Goal: Information Seeking & Learning: Understand process/instructions

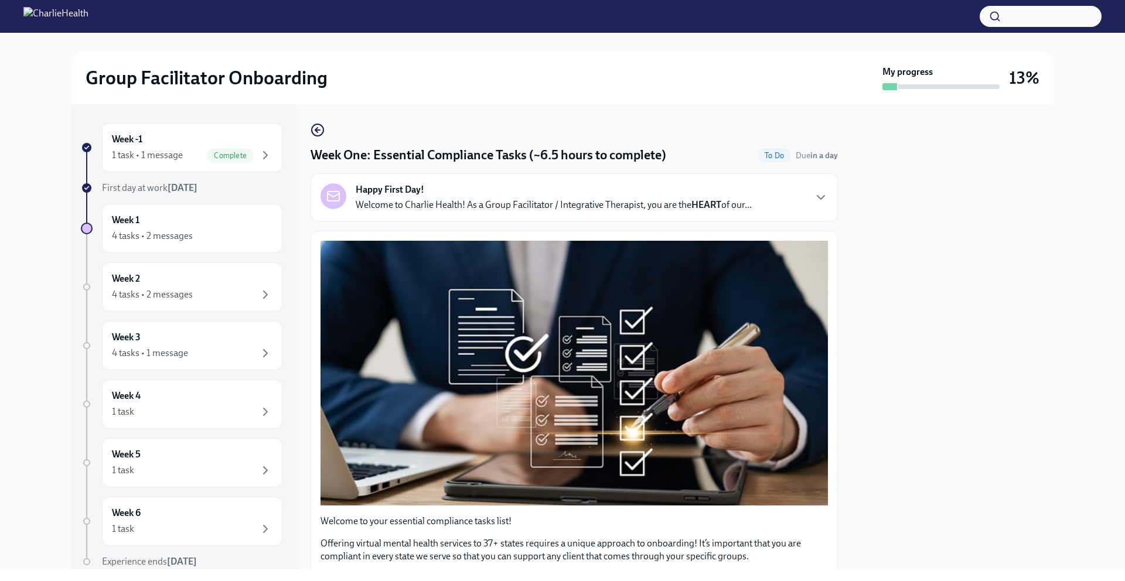
scroll to position [2691, 0]
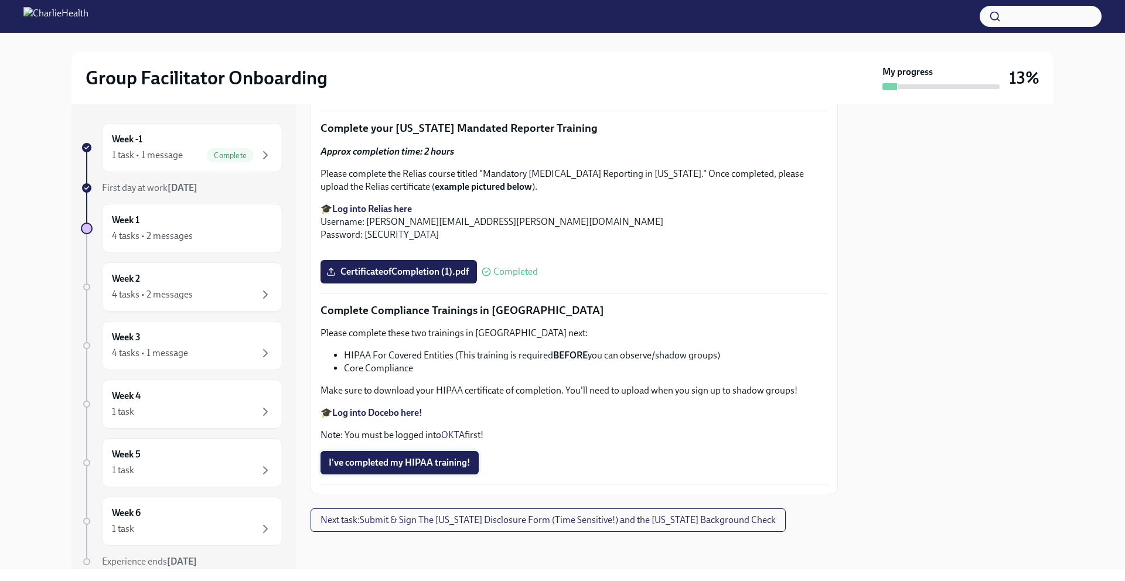
click at [413, 455] on button "I've completed my HIPAA training!" at bounding box center [400, 462] width 158 height 23
click at [388, 416] on strong "Log into Docebo here!" at bounding box center [377, 412] width 90 height 11
click at [417, 457] on span "I've completed my HIPAA training!" at bounding box center [400, 463] width 142 height 12
click at [975, 193] on div at bounding box center [953, 336] width 202 height 465
click at [410, 469] on button "I've completed my HIPAA training!" at bounding box center [400, 462] width 158 height 23
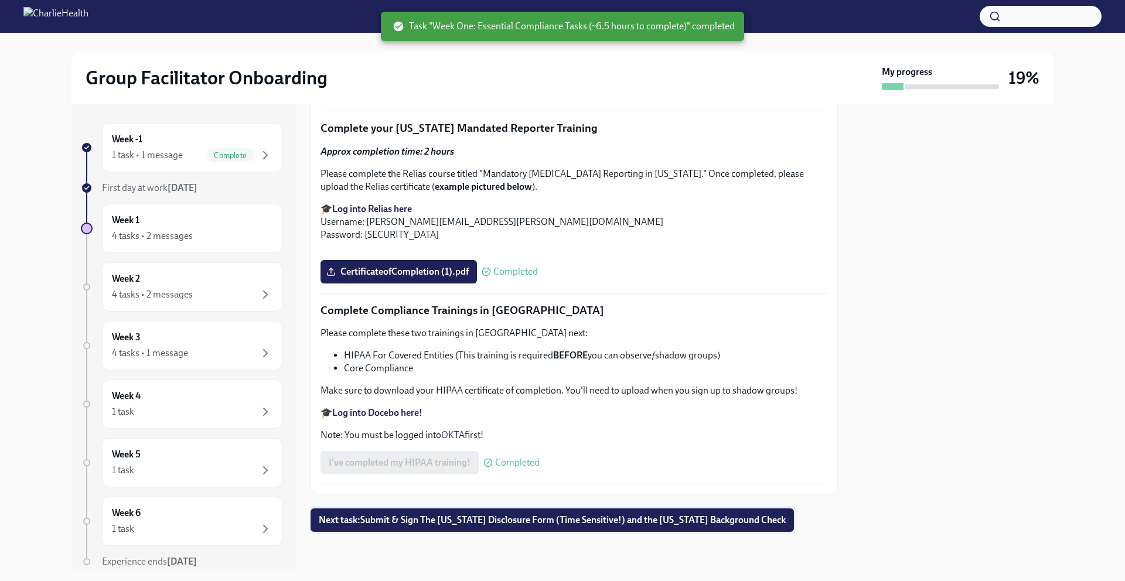
click at [398, 527] on button "Next task : Submit & Sign The [US_STATE] Disclosure Form (Time Sensitive!) and …" at bounding box center [552, 520] width 483 height 23
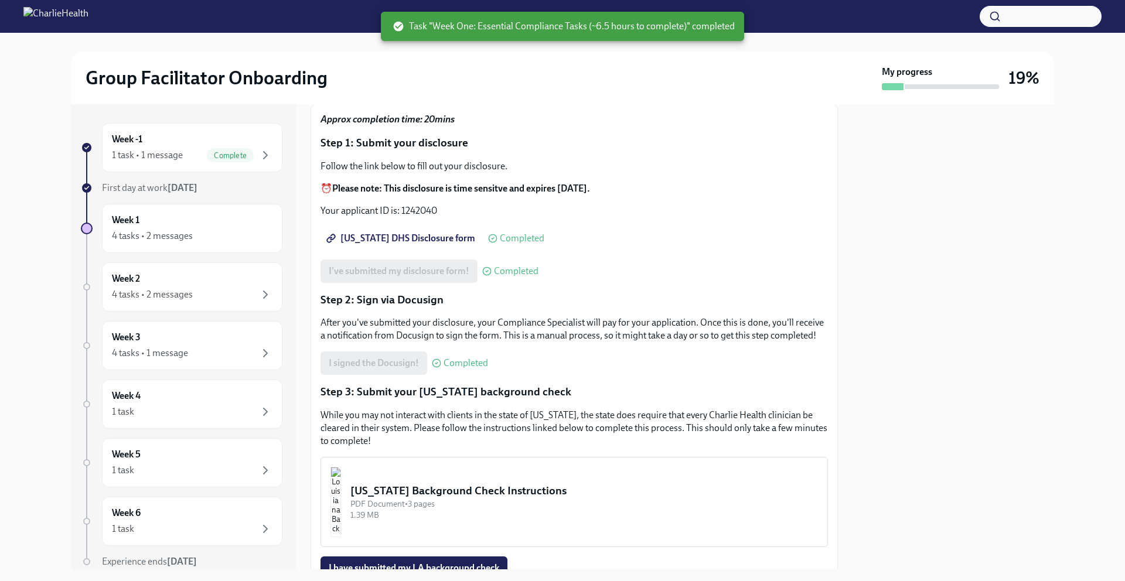
scroll to position [200, 0]
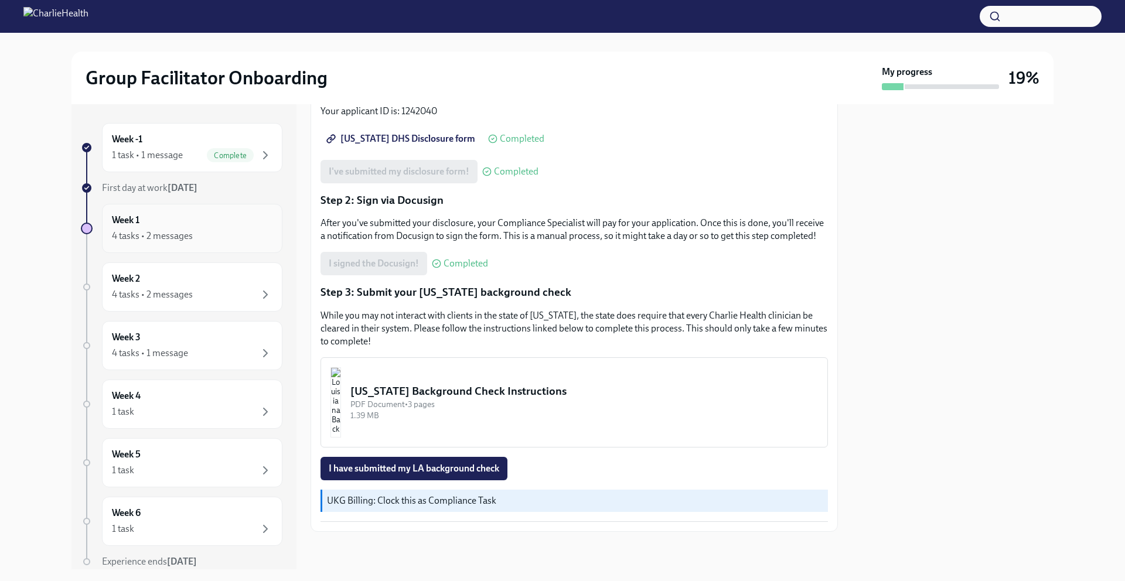
click at [163, 221] on div "Week 1 4 tasks • 2 messages" at bounding box center [192, 228] width 161 height 29
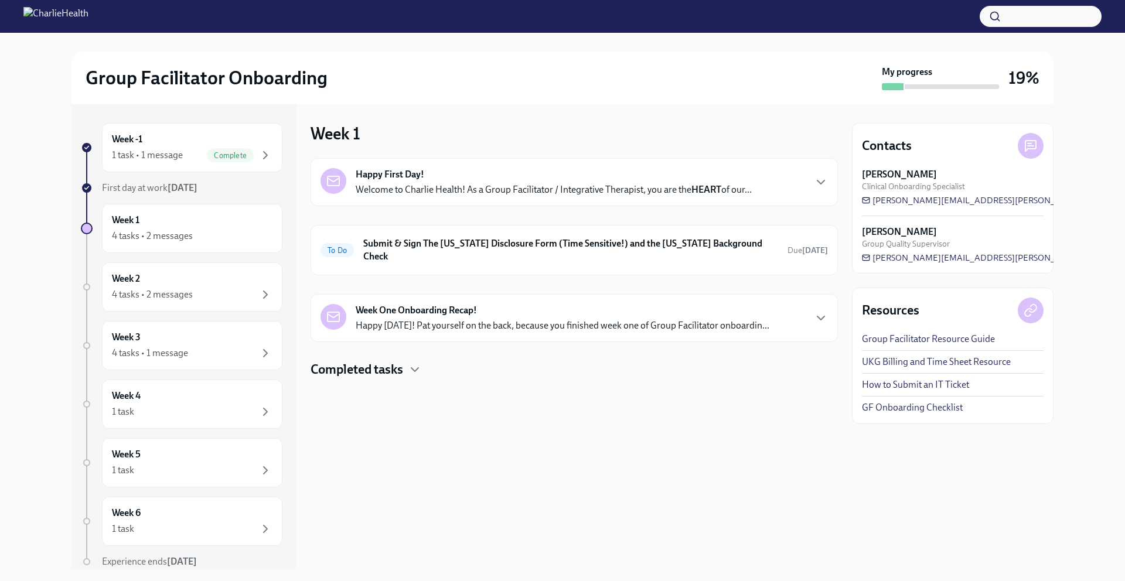
click at [379, 361] on h4 "Completed tasks" at bounding box center [357, 370] width 93 height 18
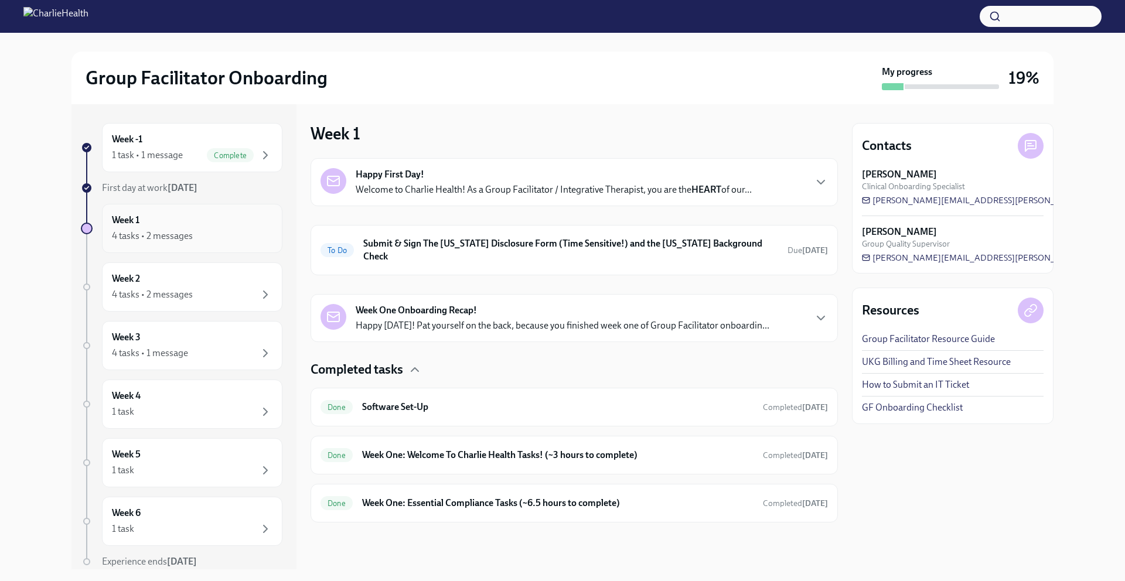
click at [186, 238] on div "4 tasks • 2 messages" at bounding box center [152, 236] width 81 height 13
click at [168, 237] on div "4 tasks • 2 messages" at bounding box center [152, 236] width 81 height 13
click at [389, 361] on h4 "Completed tasks" at bounding box center [357, 370] width 93 height 18
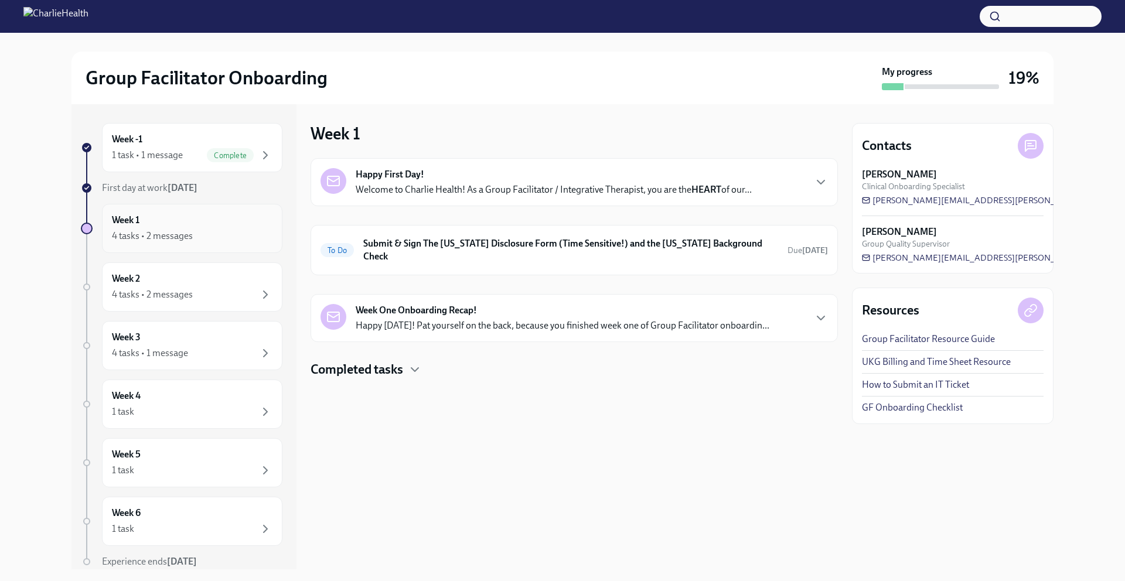
click at [159, 231] on div "4 tasks • 2 messages" at bounding box center [152, 236] width 81 height 13
click at [160, 231] on div "4 tasks • 2 messages" at bounding box center [152, 236] width 81 height 13
click at [161, 231] on div "4 tasks • 2 messages" at bounding box center [152, 236] width 81 height 13
click at [85, 226] on div at bounding box center [87, 229] width 12 height 12
click at [102, 186] on span "First day at work [DATE]" at bounding box center [150, 187] width 96 height 11
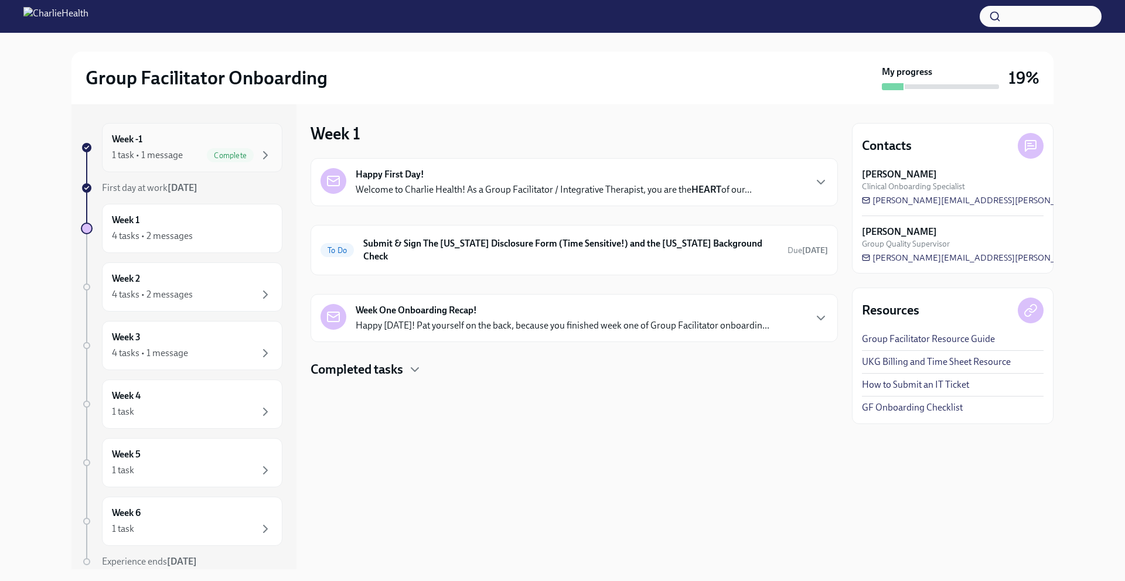
click at [141, 152] on div "1 task • 1 message" at bounding box center [147, 155] width 71 height 13
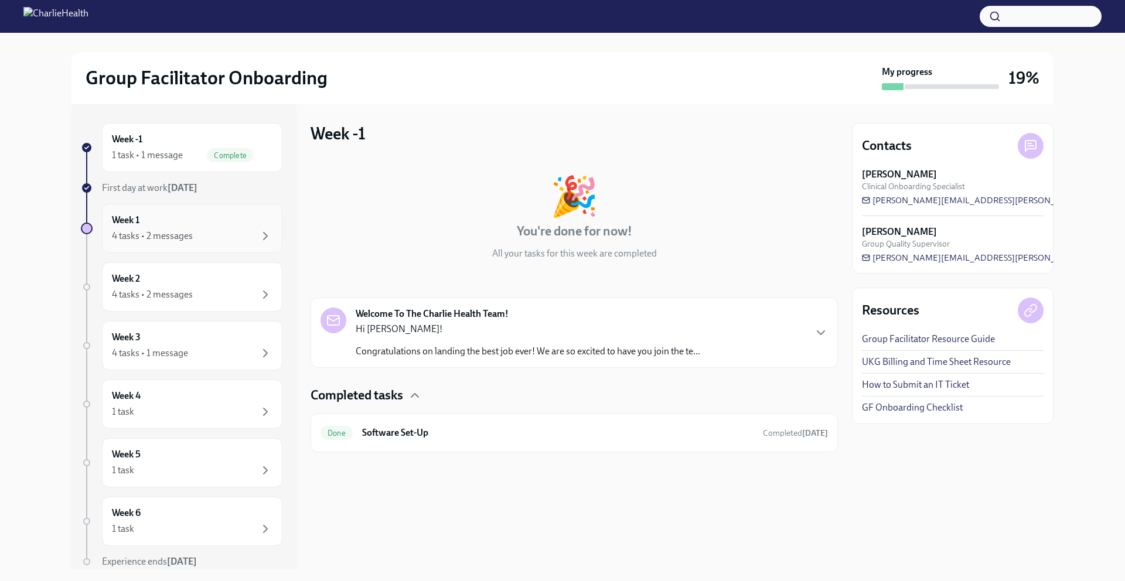
click at [159, 226] on div "Week 1 4 tasks • 2 messages" at bounding box center [192, 228] width 161 height 29
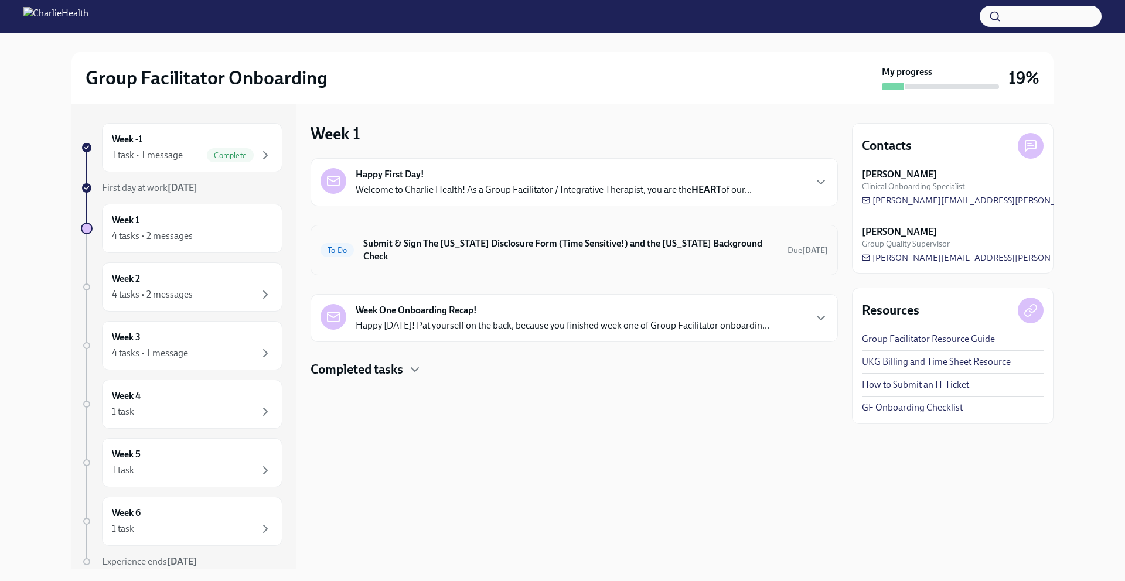
click at [397, 240] on h6 "Submit & Sign The [US_STATE] Disclosure Form (Time Sensitive!) and the [US_STAT…" at bounding box center [570, 250] width 415 height 26
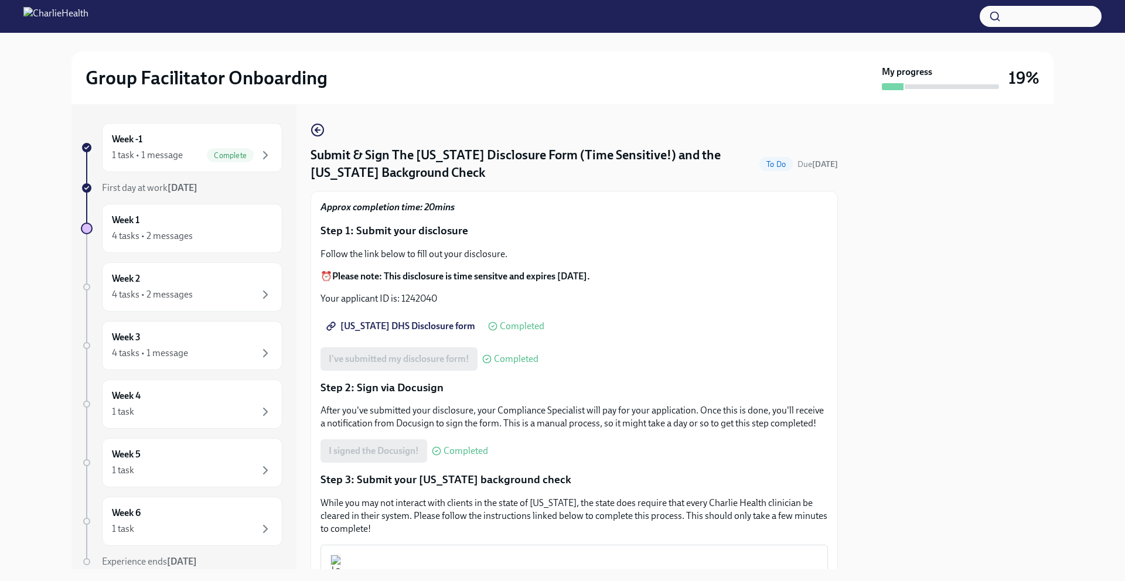
scroll to position [200, 0]
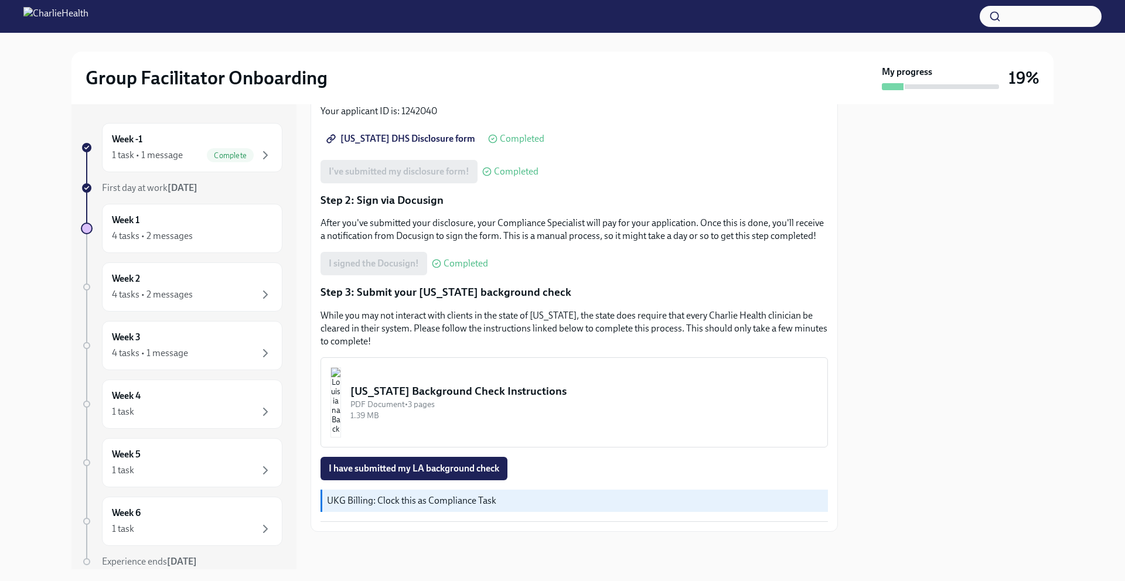
click at [438, 385] on div "[US_STATE] Background Check Instructions" at bounding box center [584, 391] width 468 height 15
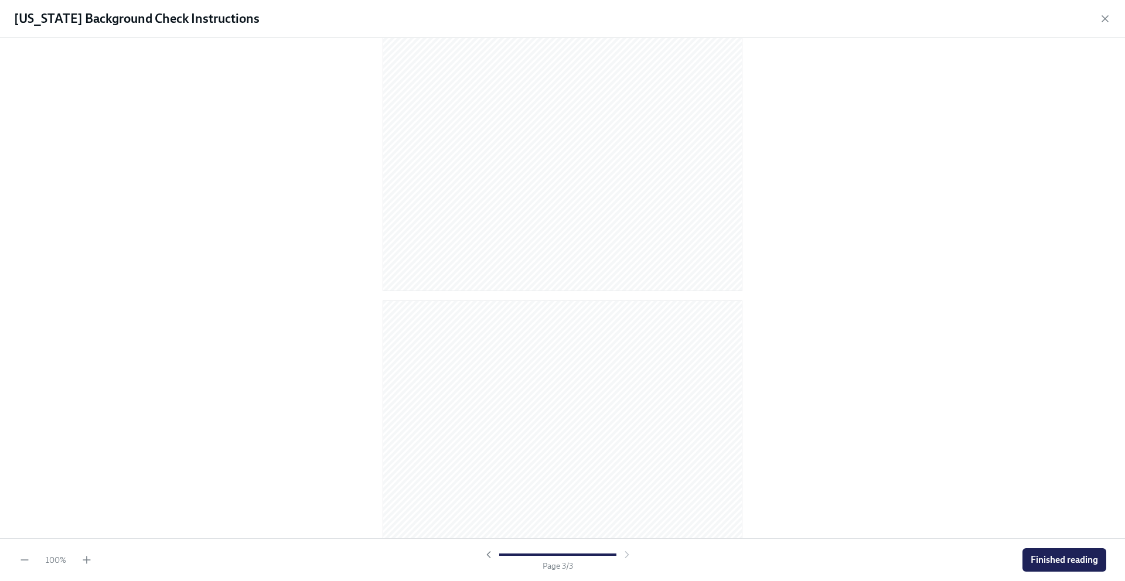
scroll to position [933, 0]
click at [1086, 551] on button "Finished reading" at bounding box center [1064, 559] width 84 height 23
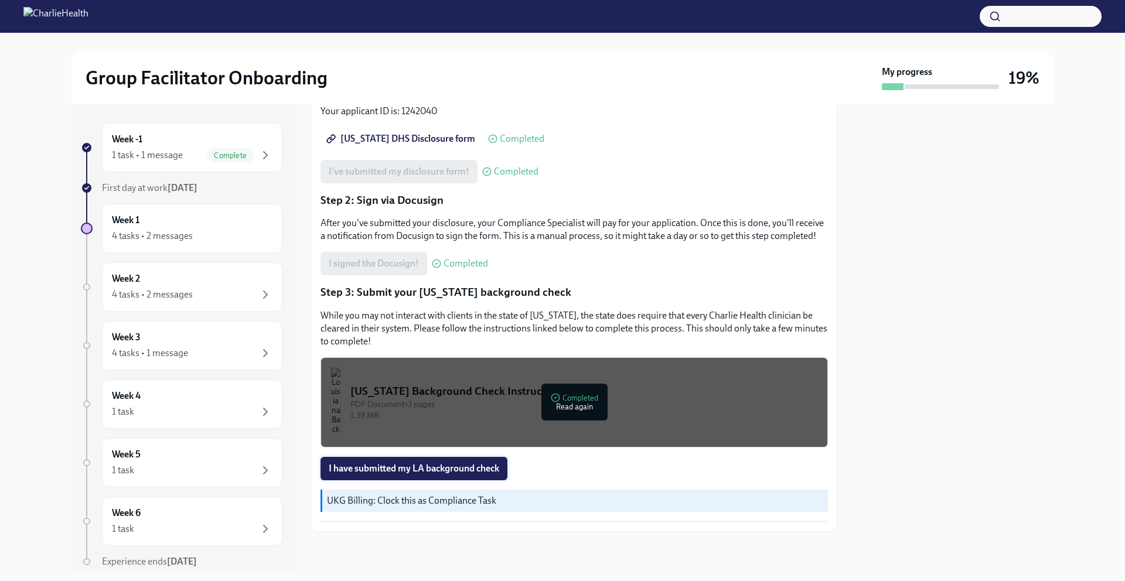
click at [482, 462] on button "I have submitted my LA background check" at bounding box center [414, 468] width 187 height 23
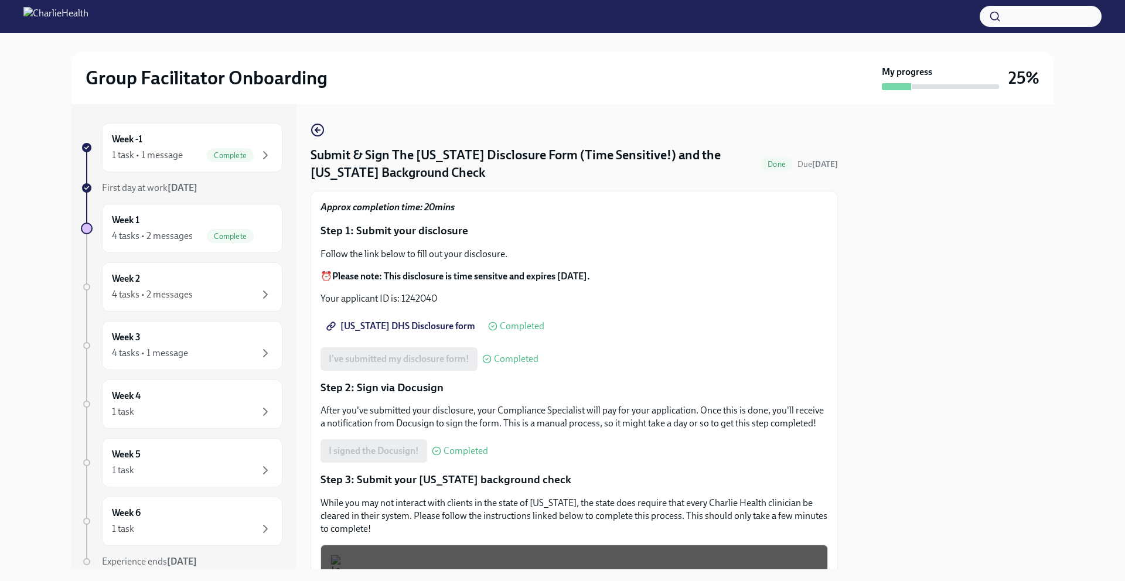
scroll to position [200, 0]
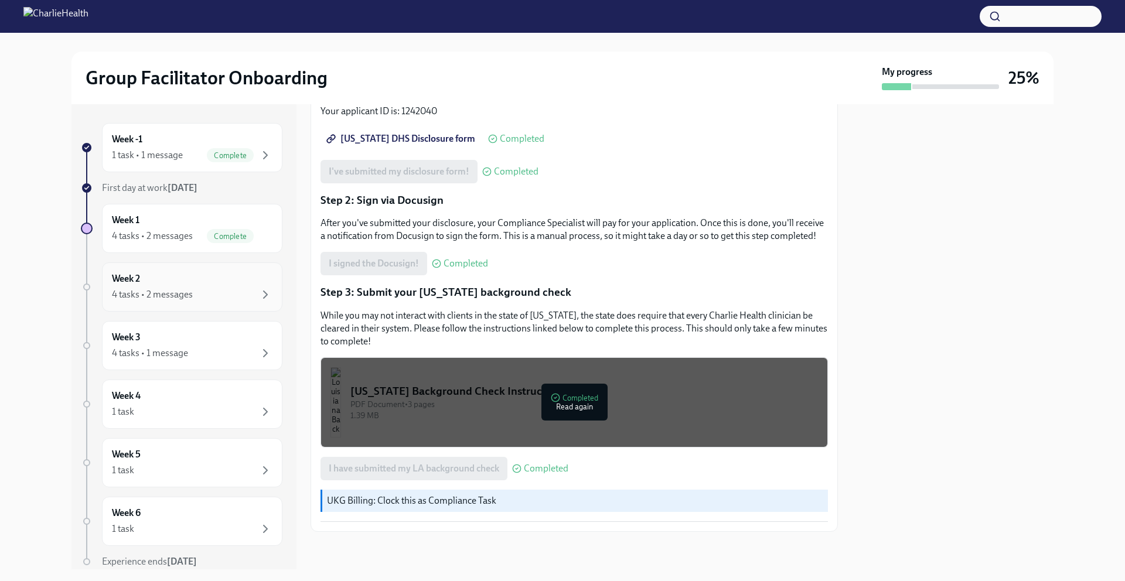
click at [196, 288] on div "4 tasks • 2 messages" at bounding box center [192, 295] width 161 height 14
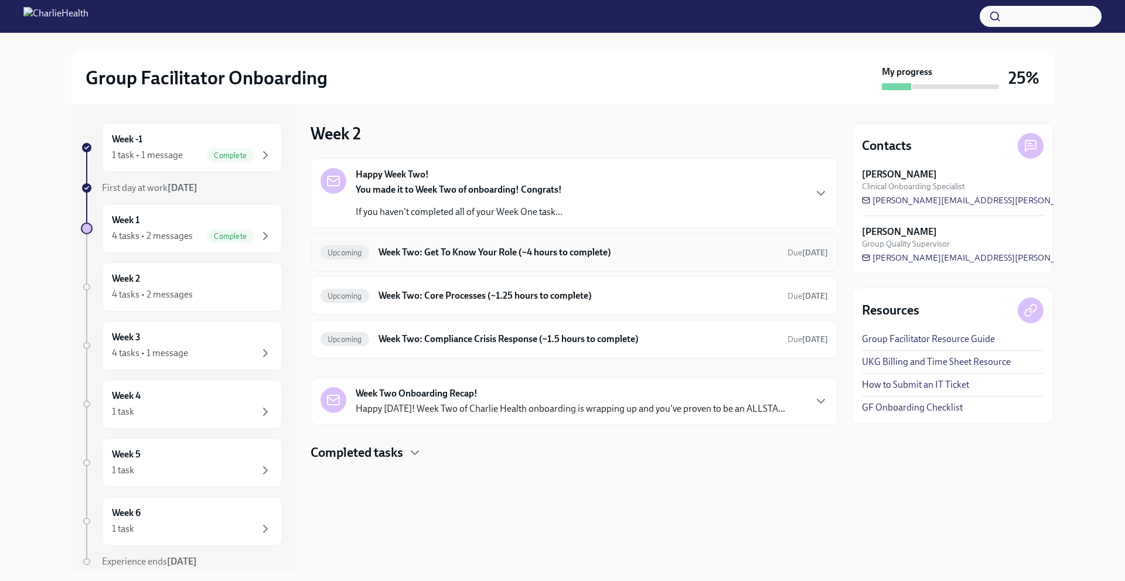
click at [428, 251] on h6 "Week Two: Get To Know Your Role (~4 hours to complete)" at bounding box center [579, 252] width 400 height 13
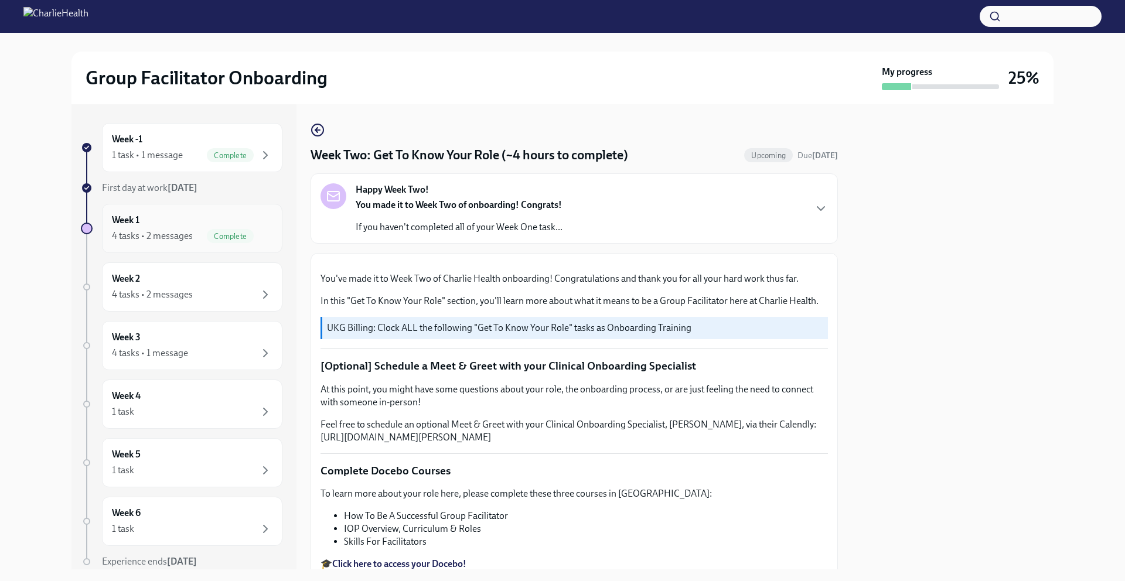
click at [131, 217] on h6 "Week 1" at bounding box center [126, 220] width 28 height 13
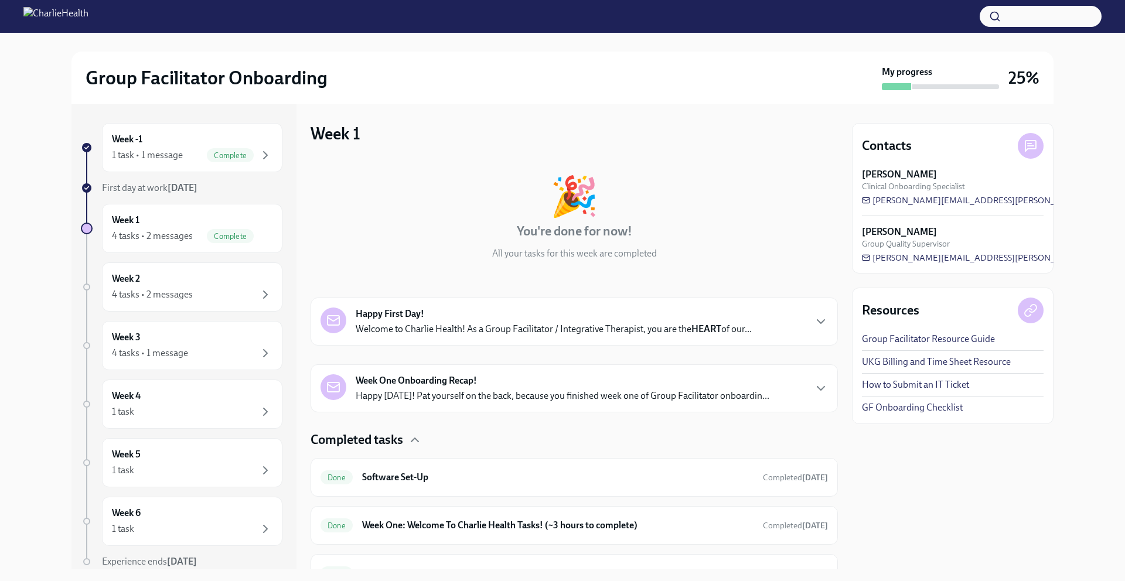
click at [887, 362] on link "UKG Billing and Time Sheet Resource" at bounding box center [936, 362] width 149 height 13
click at [150, 153] on div "1 task • 1 message" at bounding box center [147, 155] width 71 height 13
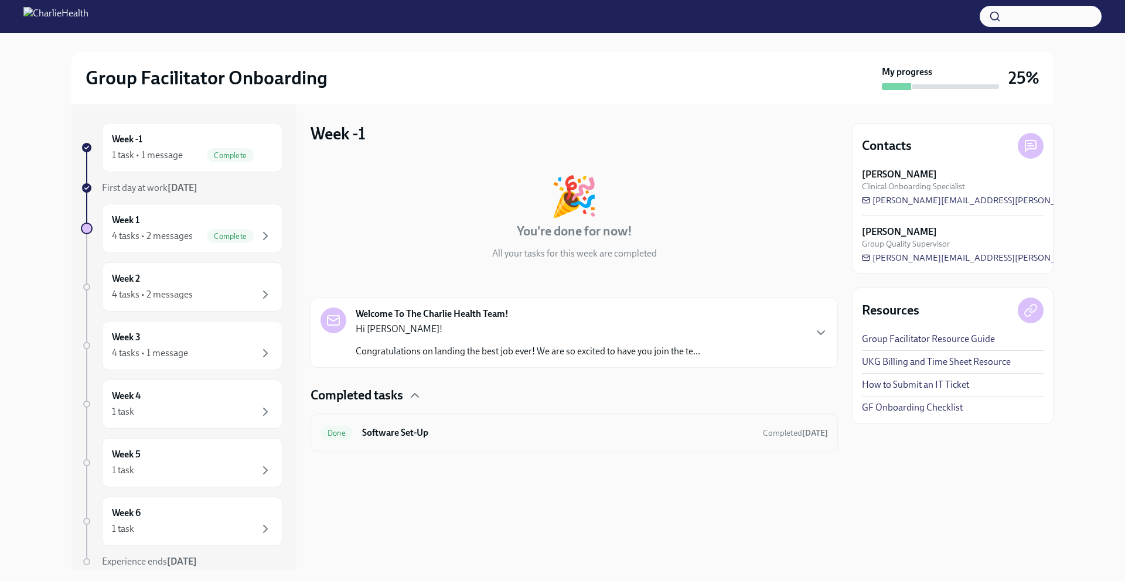
click at [449, 439] on div "Done Software Set-Up Completed [DATE]" at bounding box center [574, 433] width 507 height 19
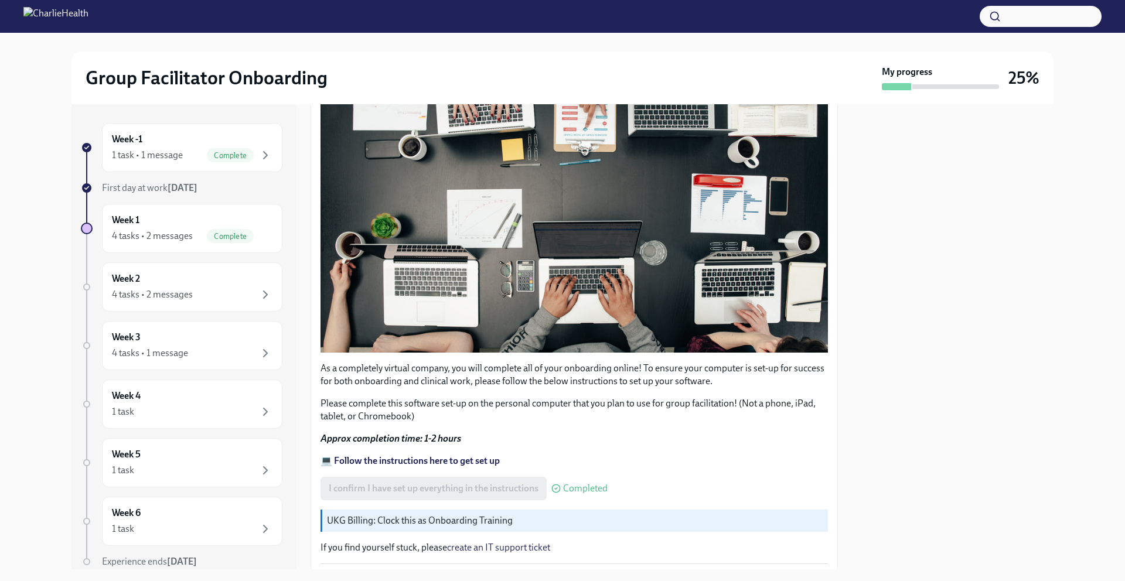
scroll to position [247, 0]
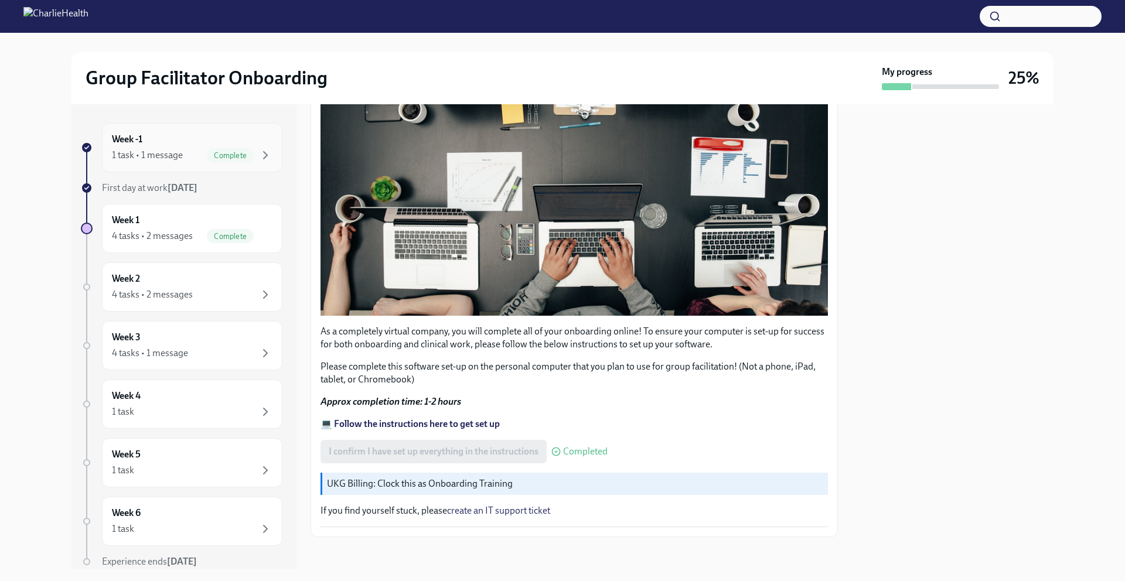
click at [172, 154] on div "1 task • 1 message" at bounding box center [147, 155] width 71 height 13
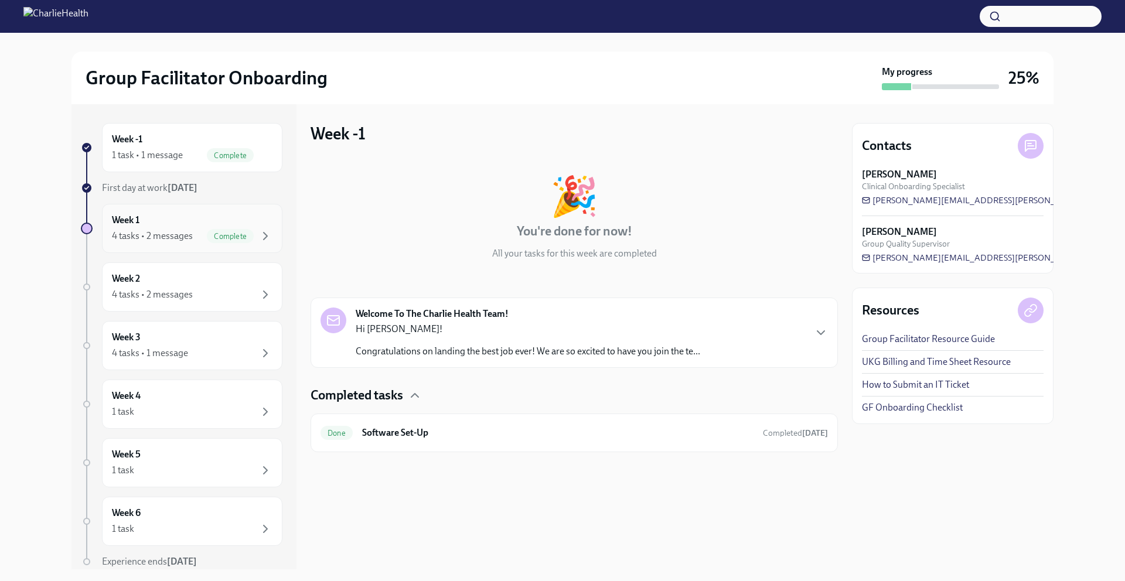
click at [182, 223] on div "Week 1 4 tasks • 2 messages Complete" at bounding box center [192, 228] width 161 height 29
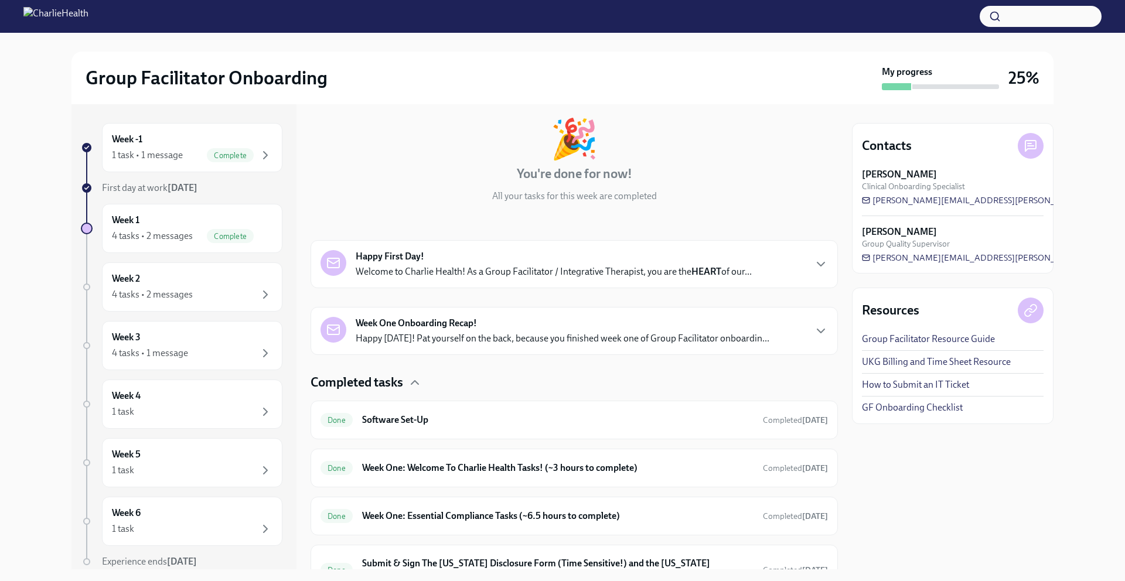
scroll to position [80, 0]
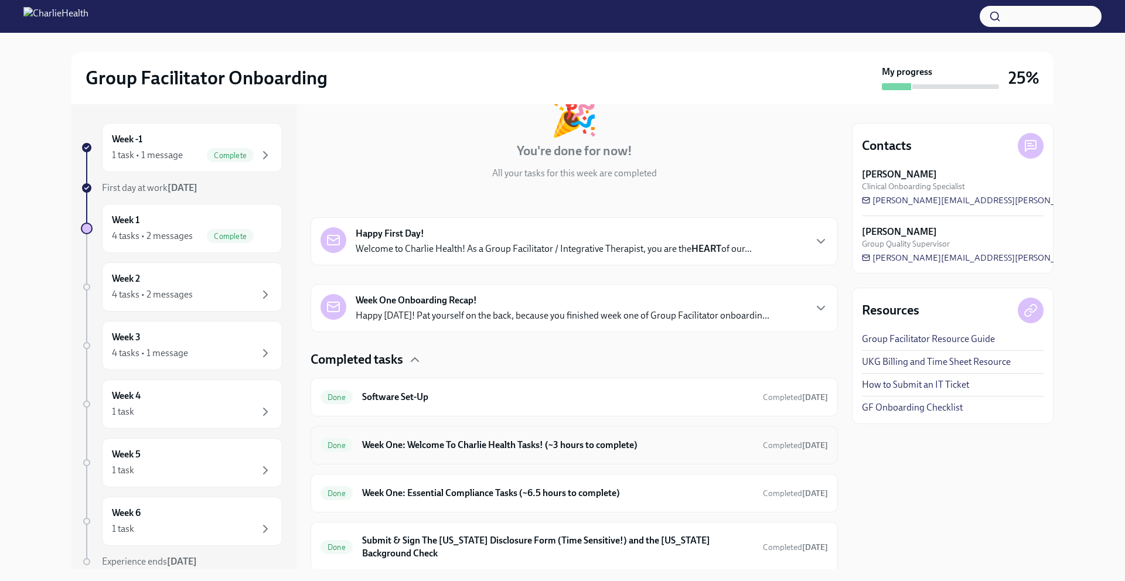
click at [472, 439] on h6 "Week One: Welcome To Charlie Health Tasks! (~3 hours to complete)" at bounding box center [557, 445] width 391 height 13
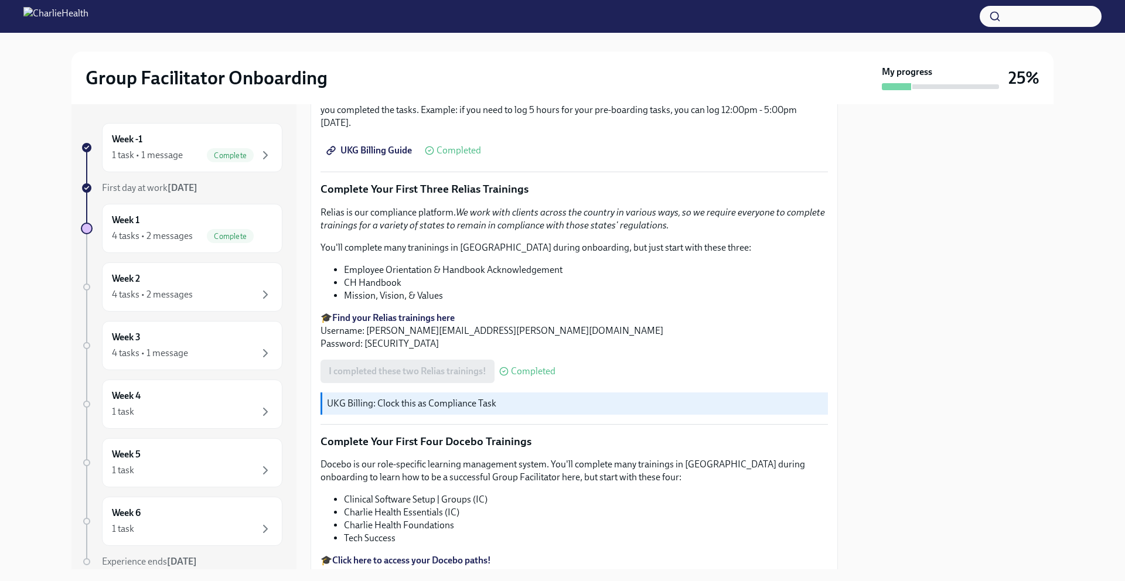
scroll to position [1489, 0]
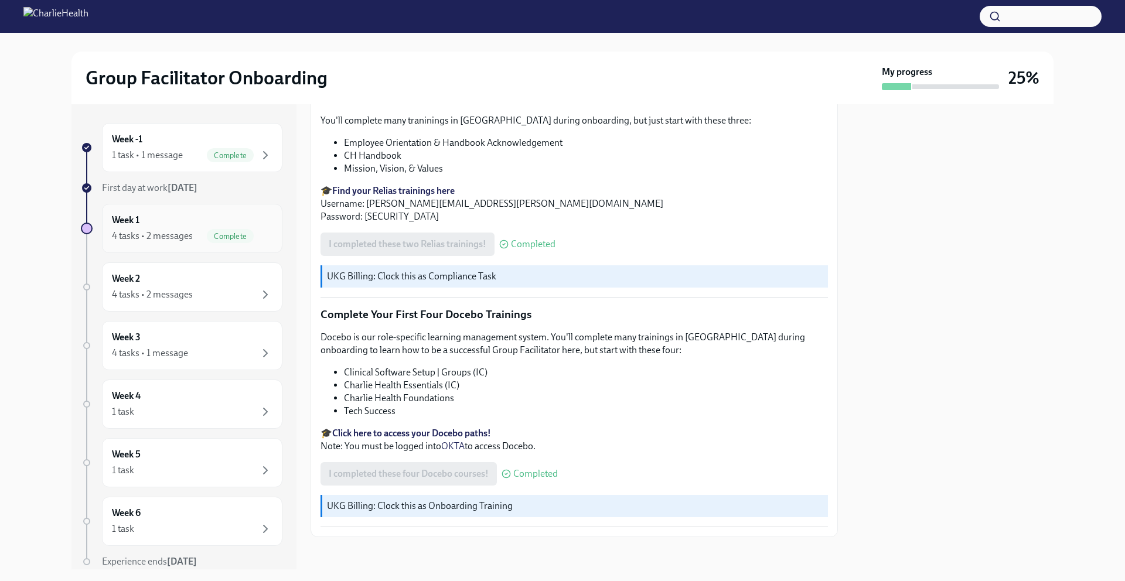
click at [155, 237] on div "4 tasks • 2 messages" at bounding box center [152, 236] width 81 height 13
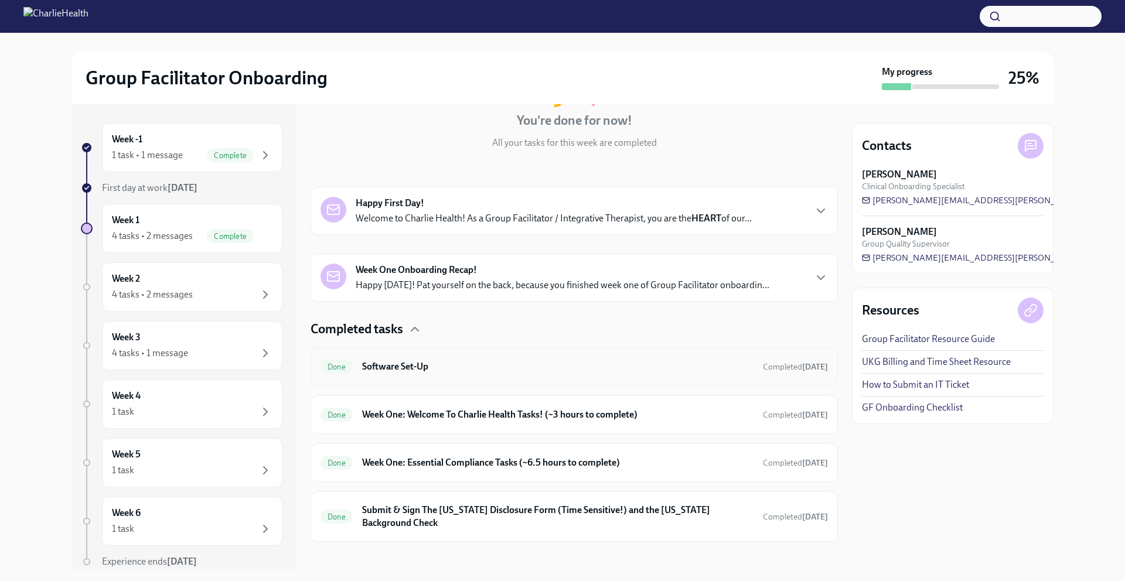
scroll to position [121, 0]
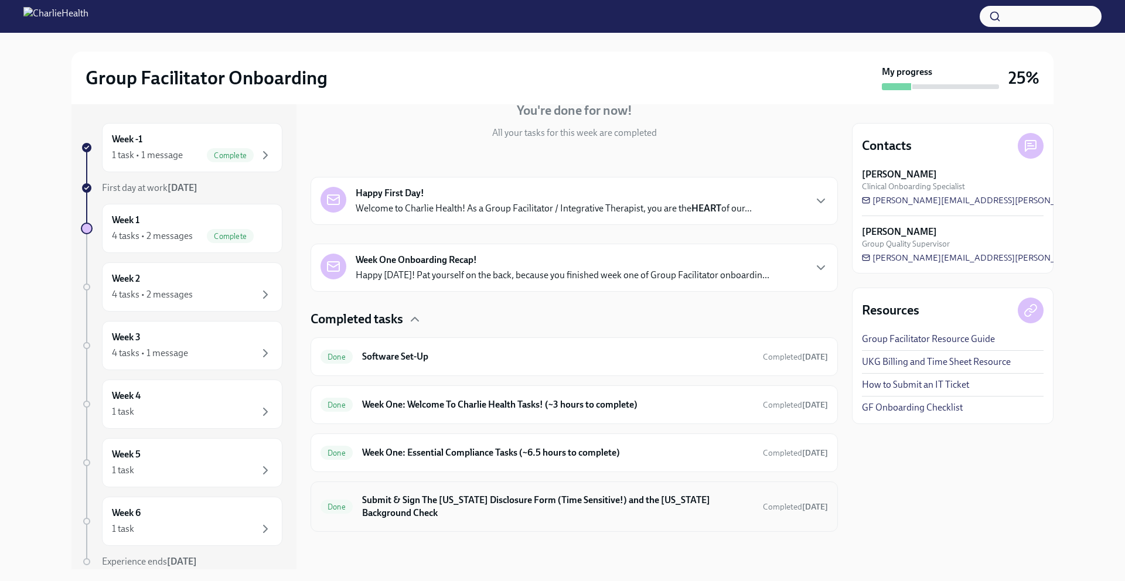
click at [425, 502] on h6 "Submit & Sign The [US_STATE] Disclosure Form (Time Sensitive!) and the [US_STAT…" at bounding box center [557, 507] width 391 height 26
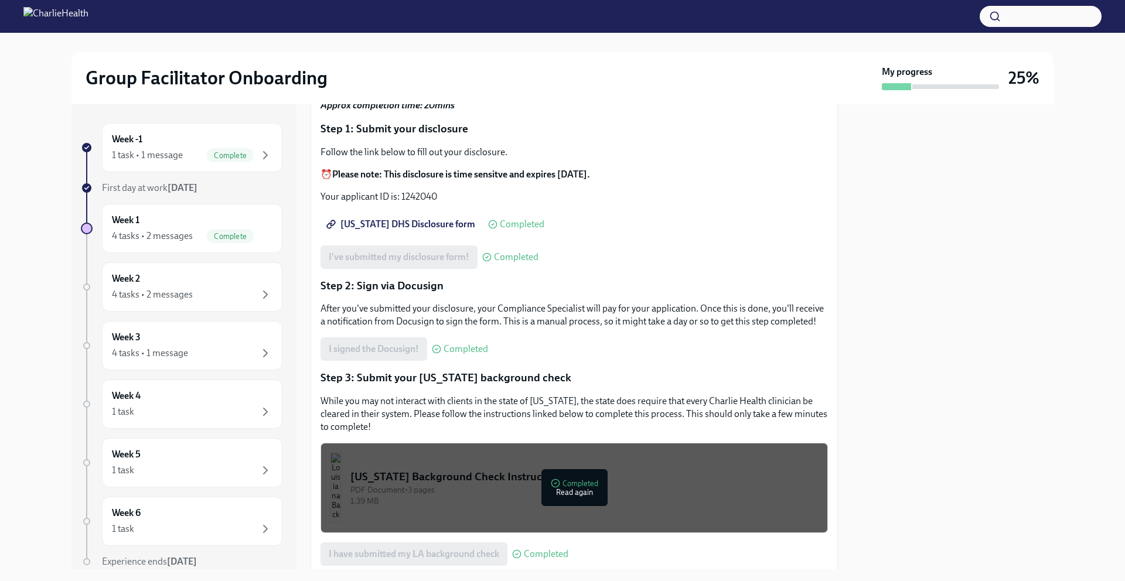
scroll to position [200, 0]
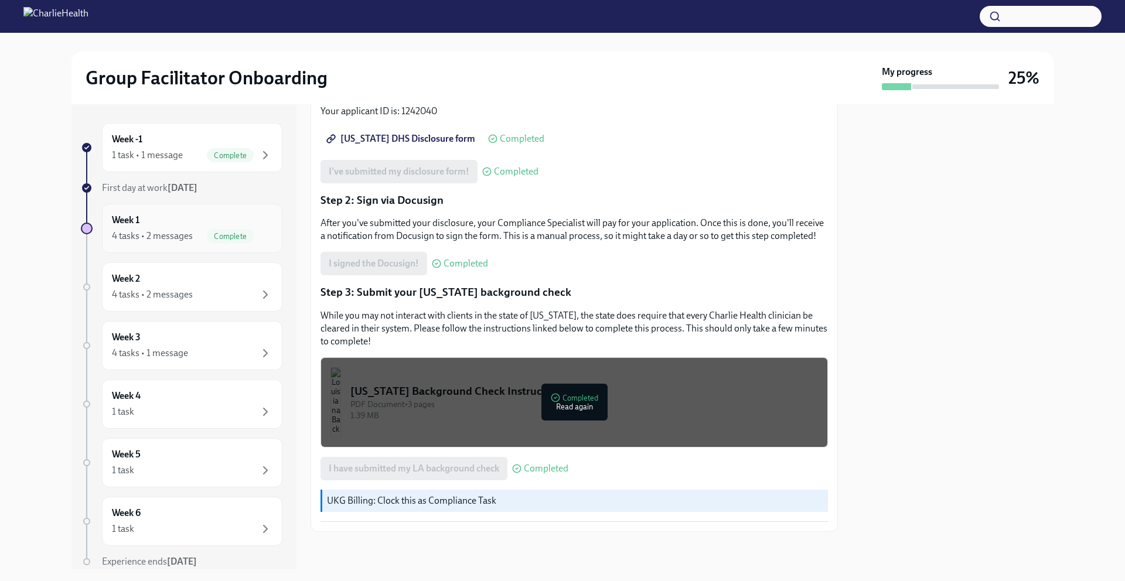
click at [147, 233] on div "4 tasks • 2 messages" at bounding box center [152, 236] width 81 height 13
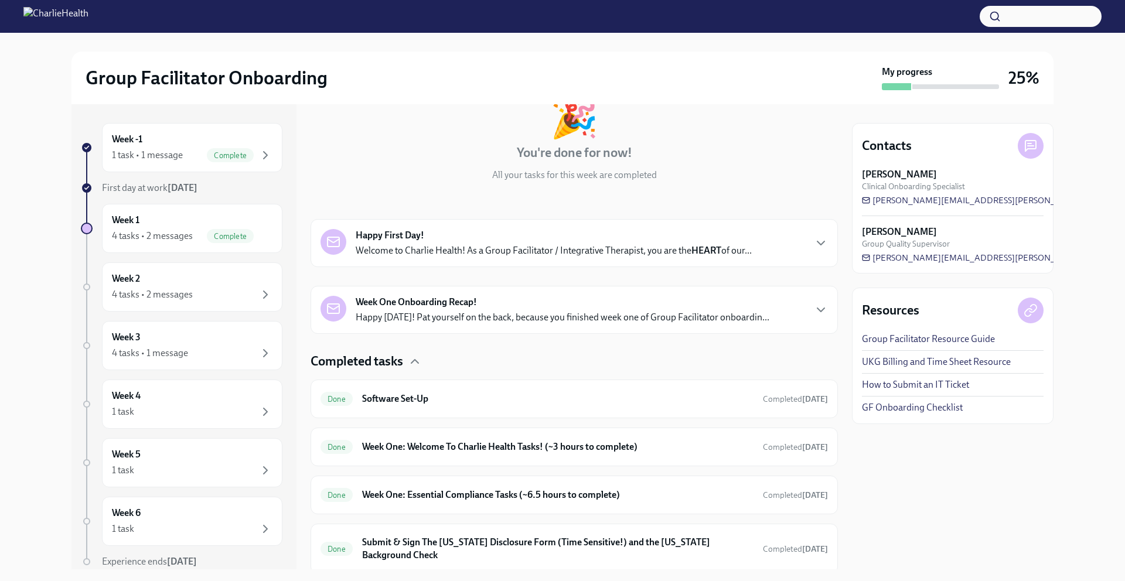
scroll to position [121, 0]
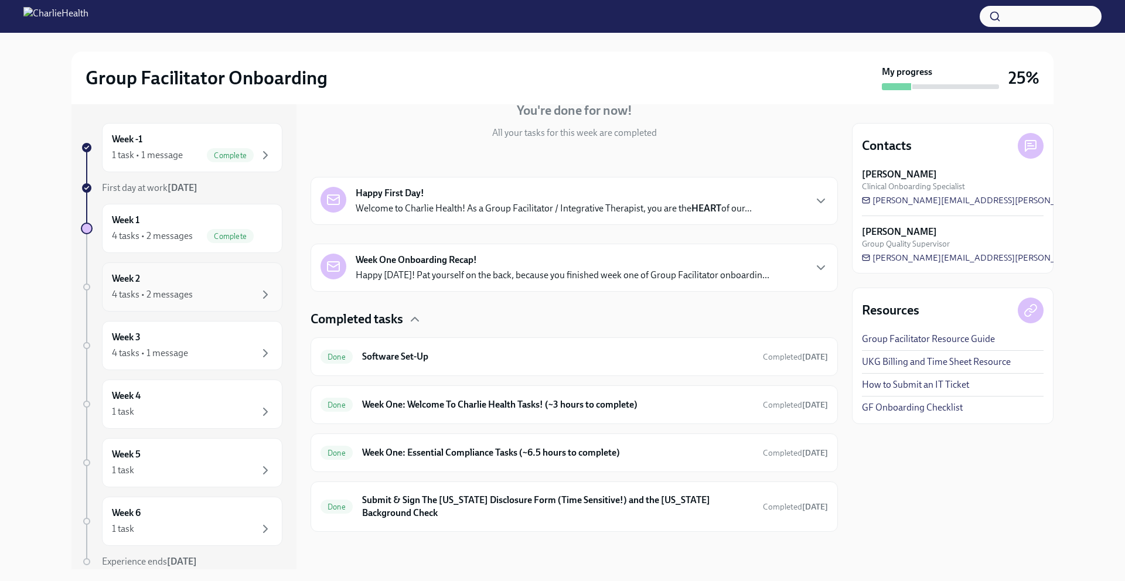
click at [221, 286] on div "Week 2 4 tasks • 2 messages" at bounding box center [192, 286] width 161 height 29
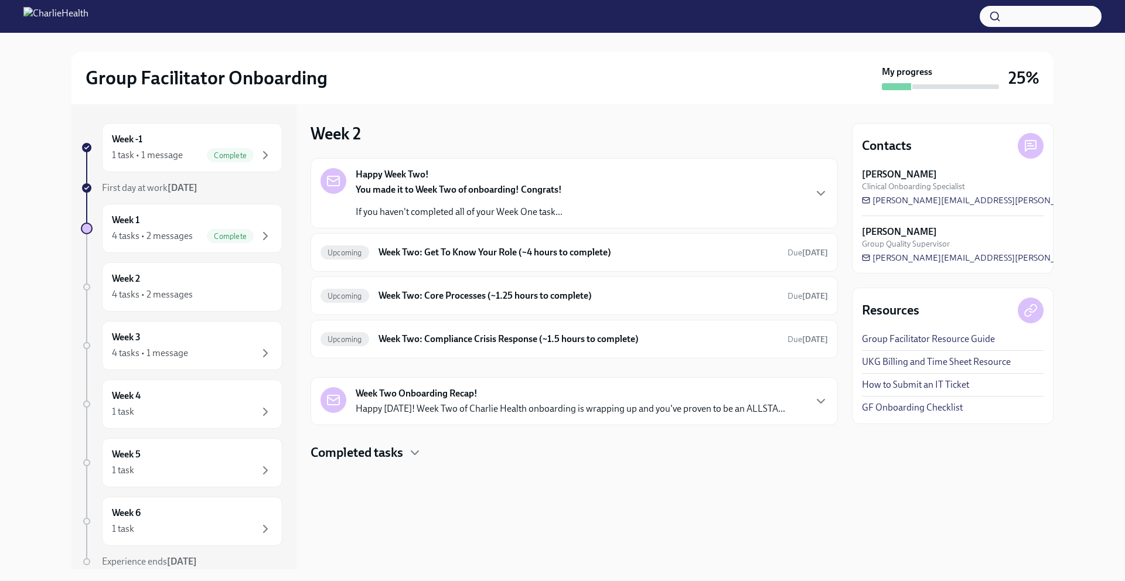
click at [899, 407] on link "GF Onboarding Checklist" at bounding box center [912, 407] width 101 height 13
click at [938, 367] on link "UKG Billing and Time Sheet Resource" at bounding box center [936, 362] width 149 height 13
click at [216, 232] on span "Complete" at bounding box center [230, 236] width 47 height 9
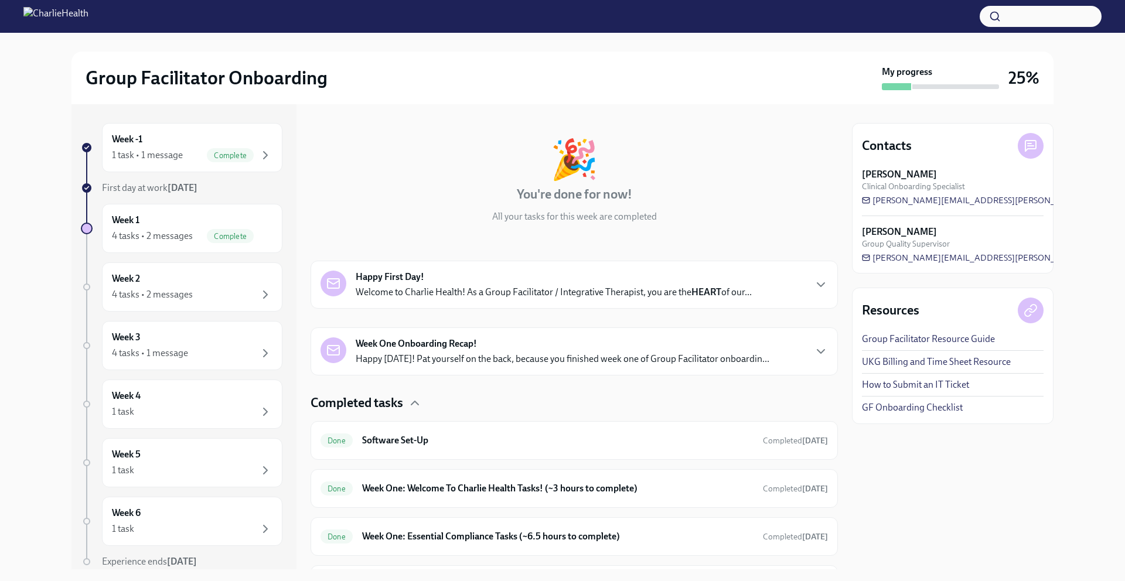
scroll to position [121, 0]
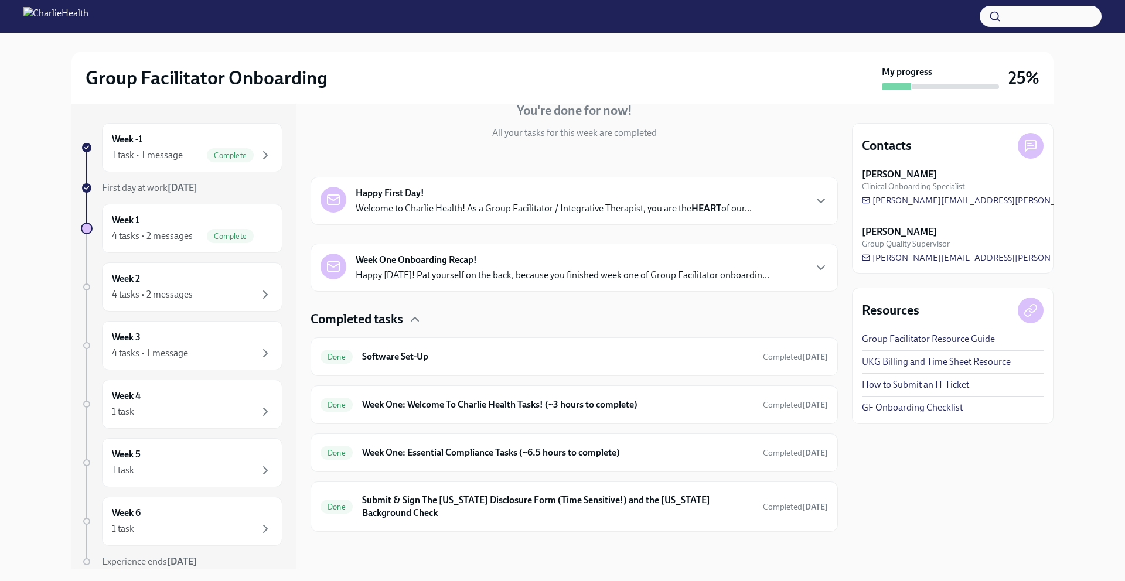
click at [414, 267] on div "Week One Onboarding Recap! Happy [DATE]! Pat yourself on the back, because you …" at bounding box center [563, 268] width 414 height 28
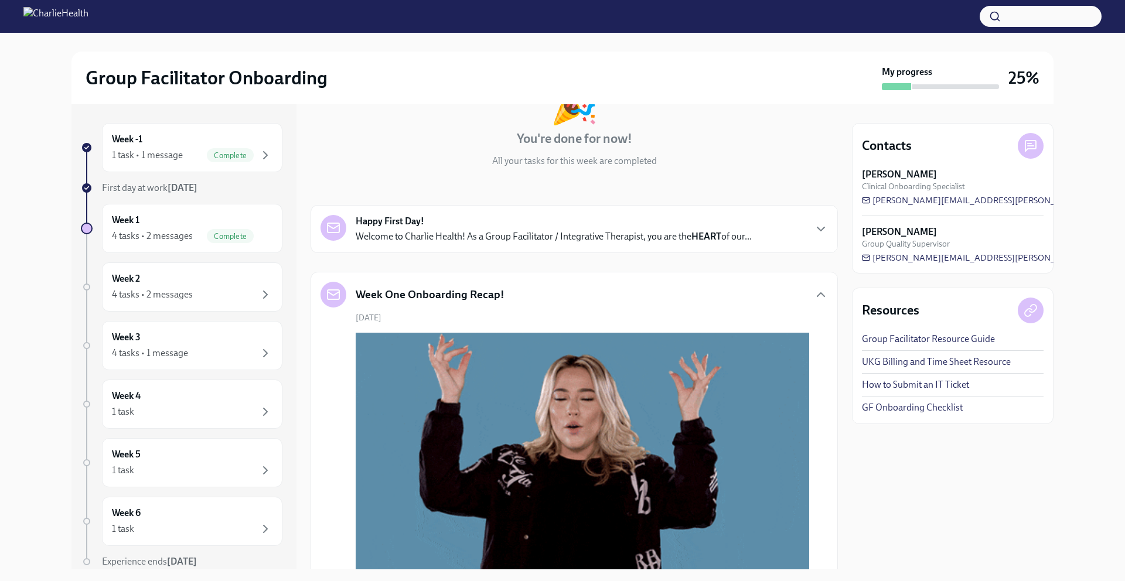
scroll to position [0, 0]
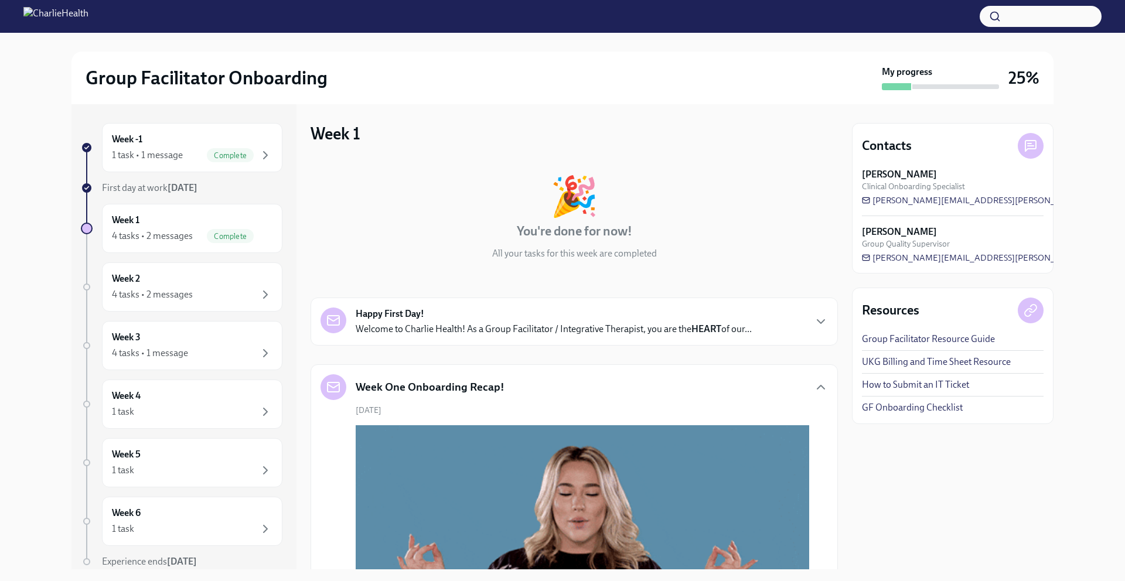
click at [421, 390] on h5 "Week One Onboarding Recap!" at bounding box center [430, 387] width 149 height 15
click at [430, 338] on div "Happy First Day! Welcome to Charlie Health! As a Group Facilitator / Integrativ…" at bounding box center [574, 322] width 527 height 48
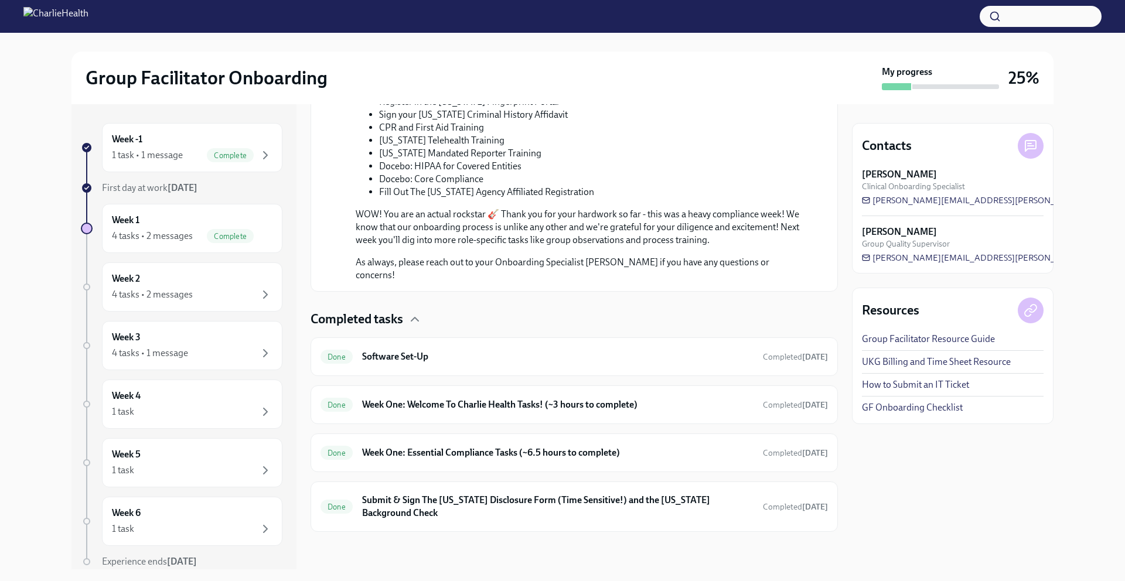
scroll to position [1281, 0]
click at [169, 288] on div "4 tasks • 2 messages" at bounding box center [152, 294] width 81 height 13
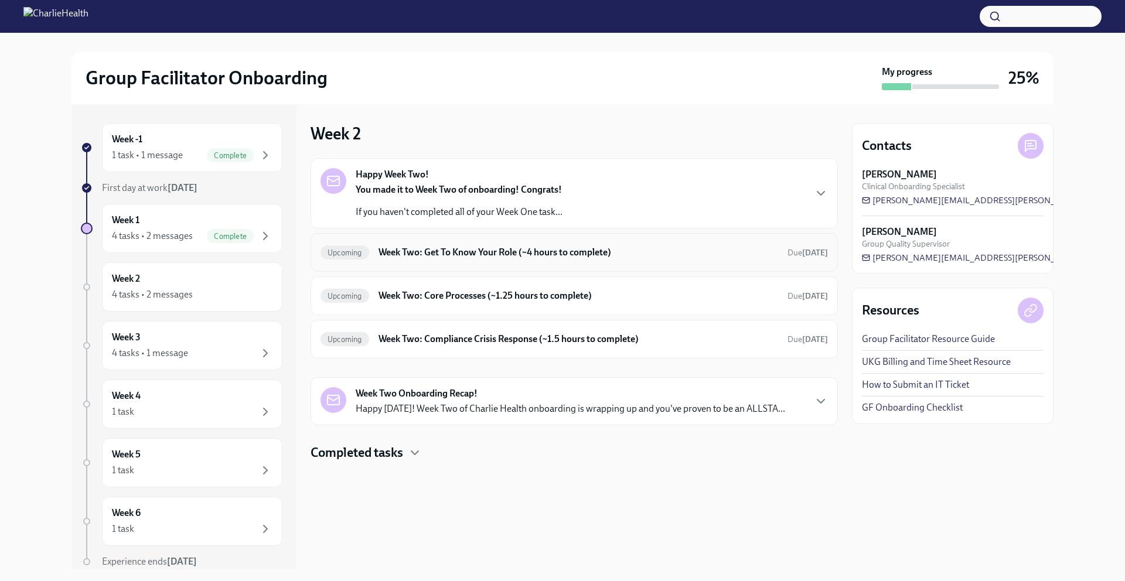
click at [434, 256] on h6 "Week Two: Get To Know Your Role (~4 hours to complete)" at bounding box center [579, 252] width 400 height 13
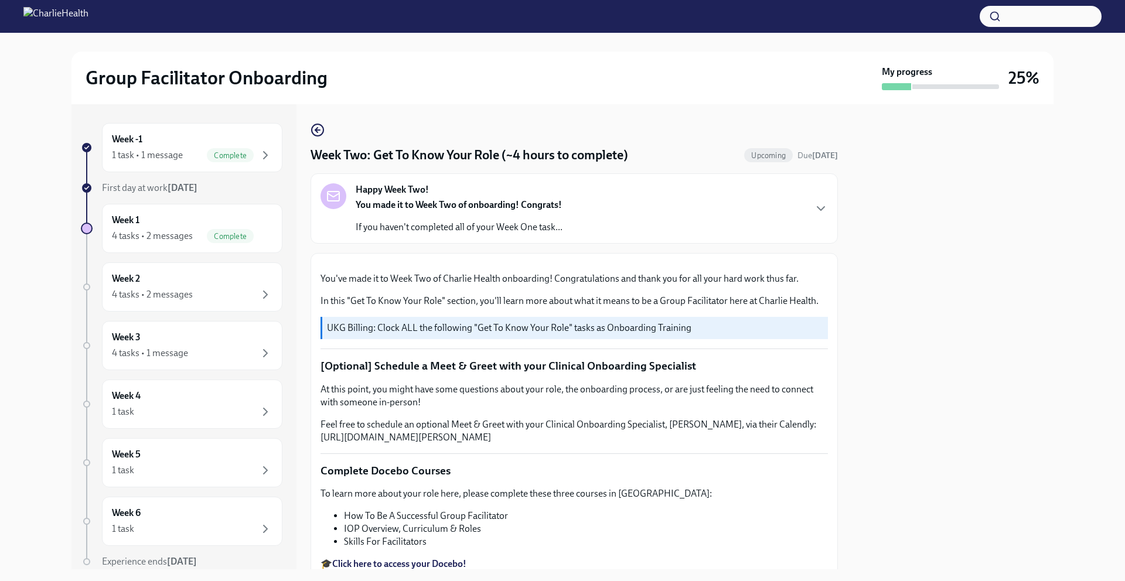
click at [416, 202] on strong "You made it to Week Two of onboarding! Congrats!" at bounding box center [459, 204] width 206 height 11
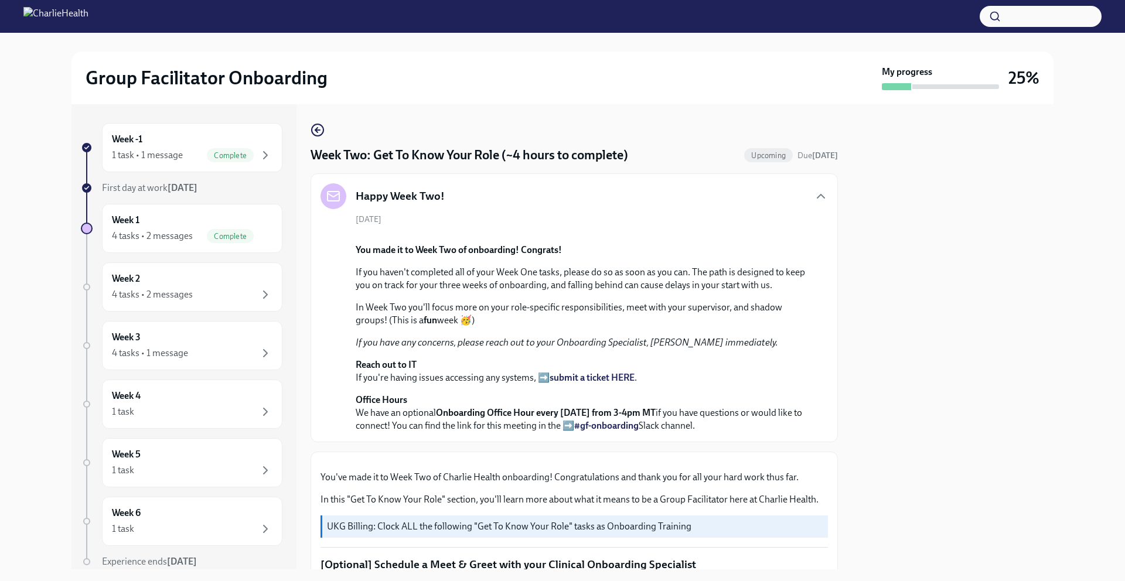
click at [409, 148] on h4 "Week Two: Get To Know Your Role (~4 hours to complete)" at bounding box center [470, 155] width 318 height 18
click at [319, 135] on icon "button" at bounding box center [318, 130] width 14 height 14
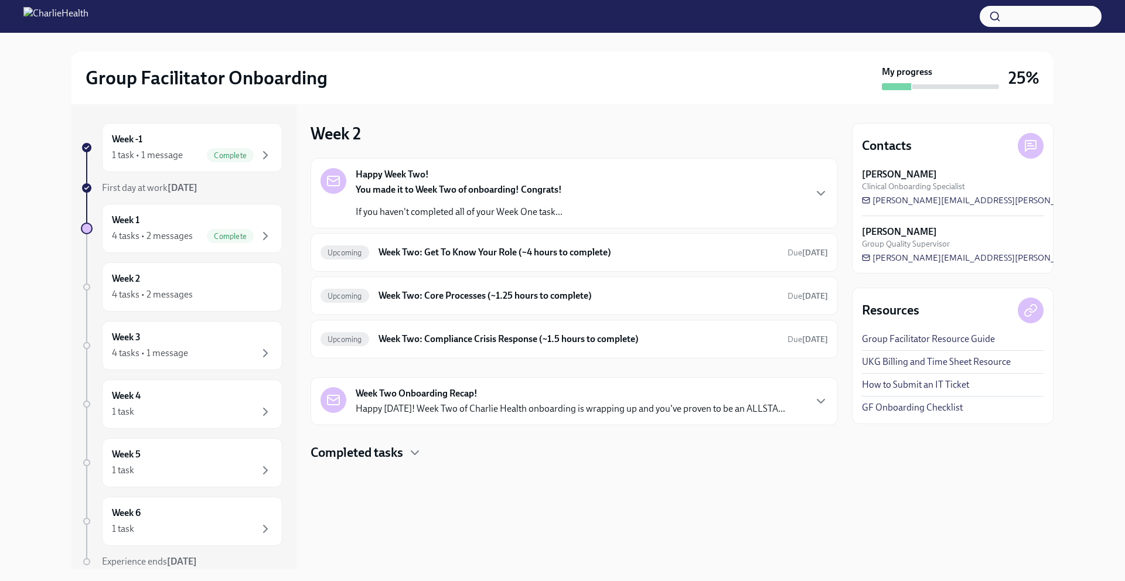
click at [678, 197] on div "Happy Week Two! You made it to Week Two of onboarding! Congrats! If you haven't…" at bounding box center [574, 193] width 507 height 50
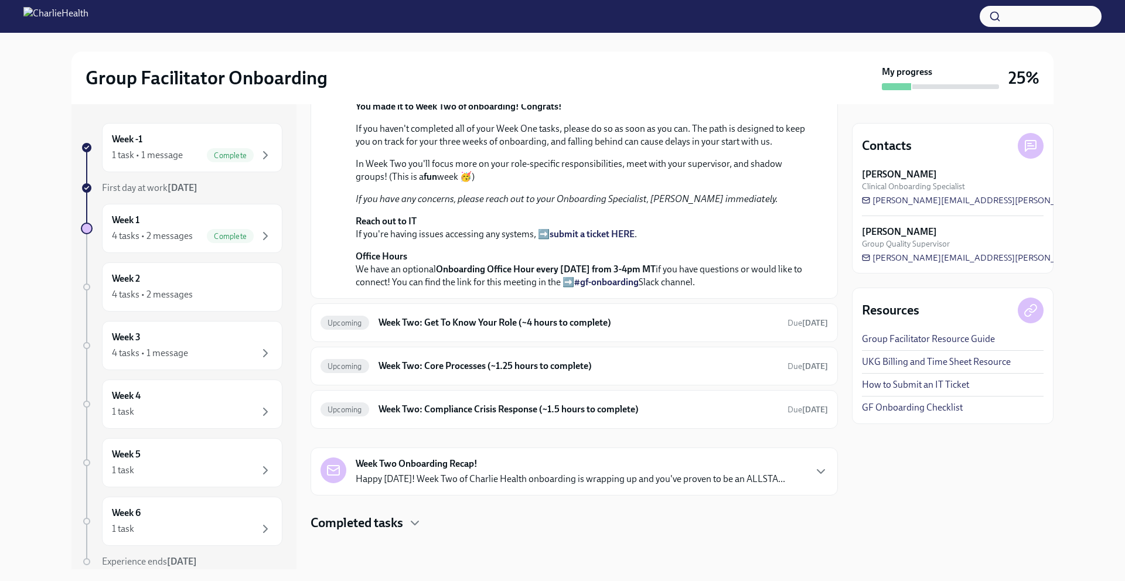
scroll to position [329, 0]
click at [409, 526] on icon "button" at bounding box center [415, 523] width 14 height 14
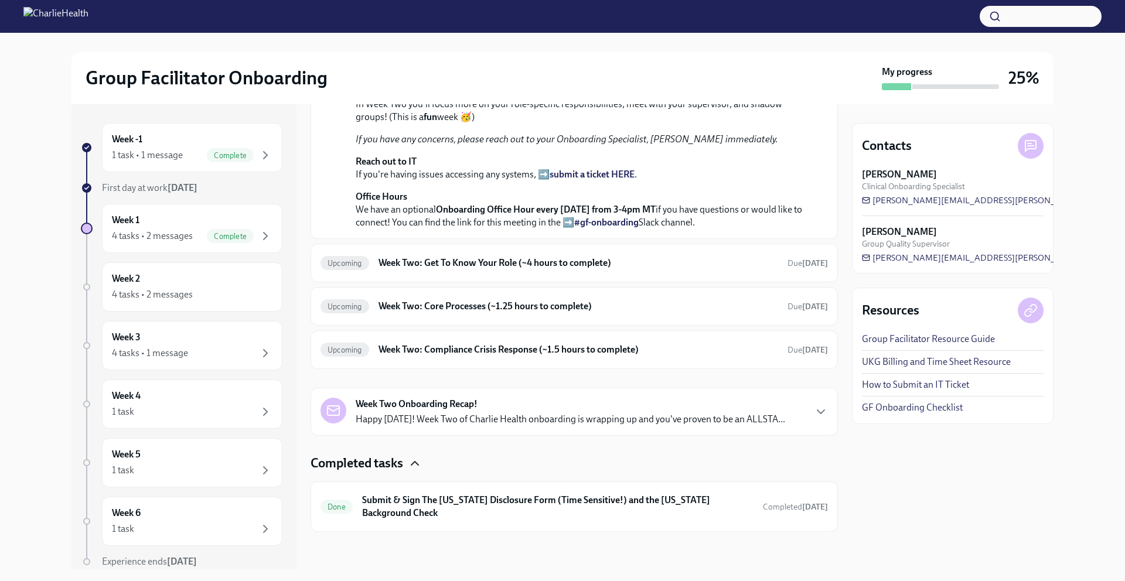
scroll to position [389, 0]
click at [424, 506] on h6 "Submit & Sign The [US_STATE] Disclosure Form (Time Sensitive!) and the [US_STAT…" at bounding box center [557, 507] width 391 height 26
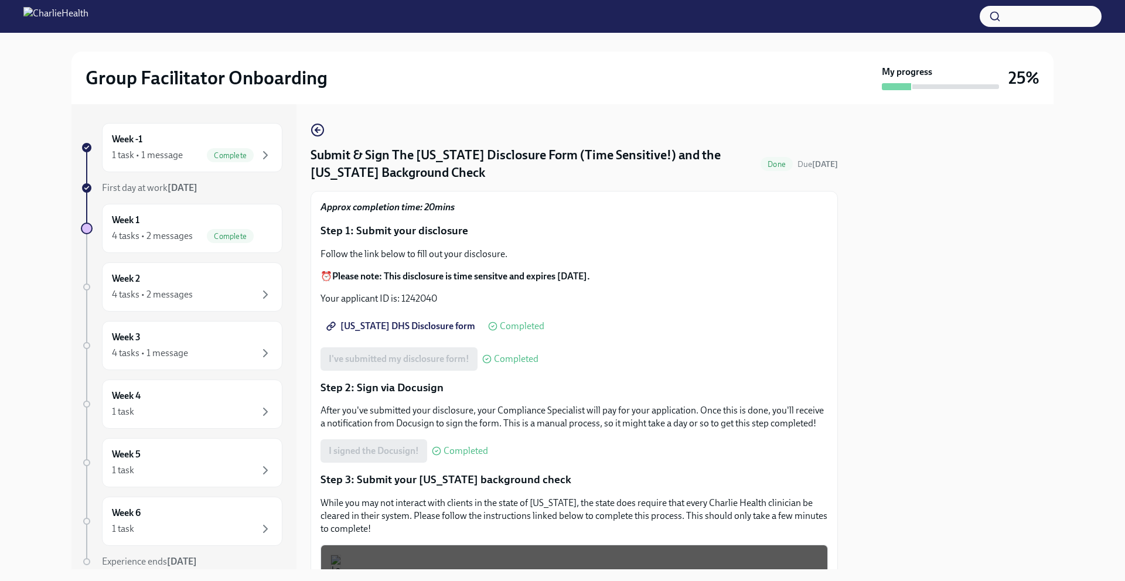
scroll to position [200, 0]
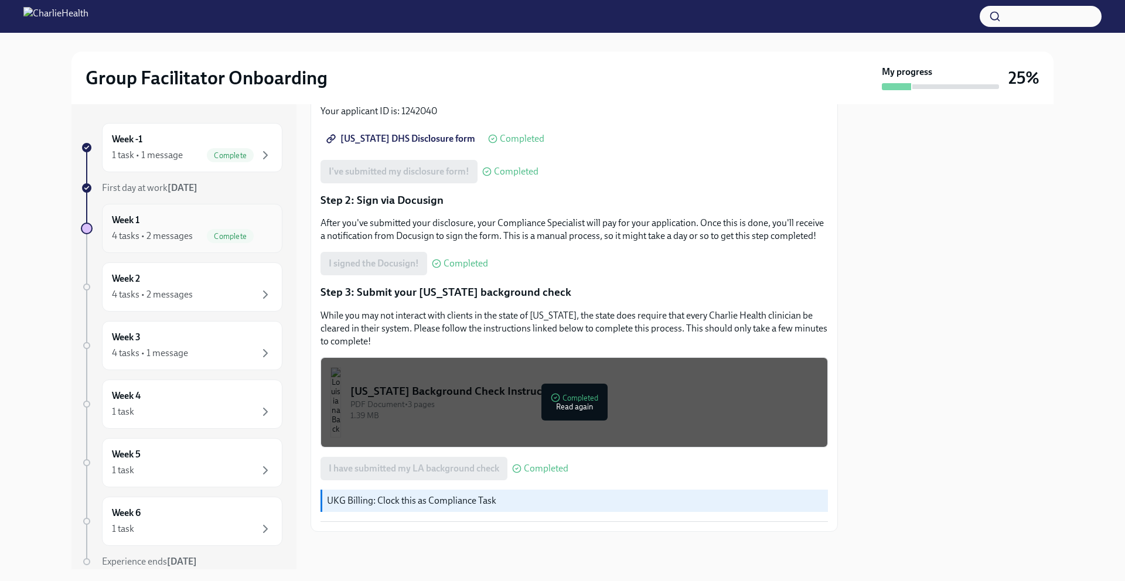
click at [231, 221] on div "Week 1 4 tasks • 2 messages Complete" at bounding box center [192, 228] width 161 height 29
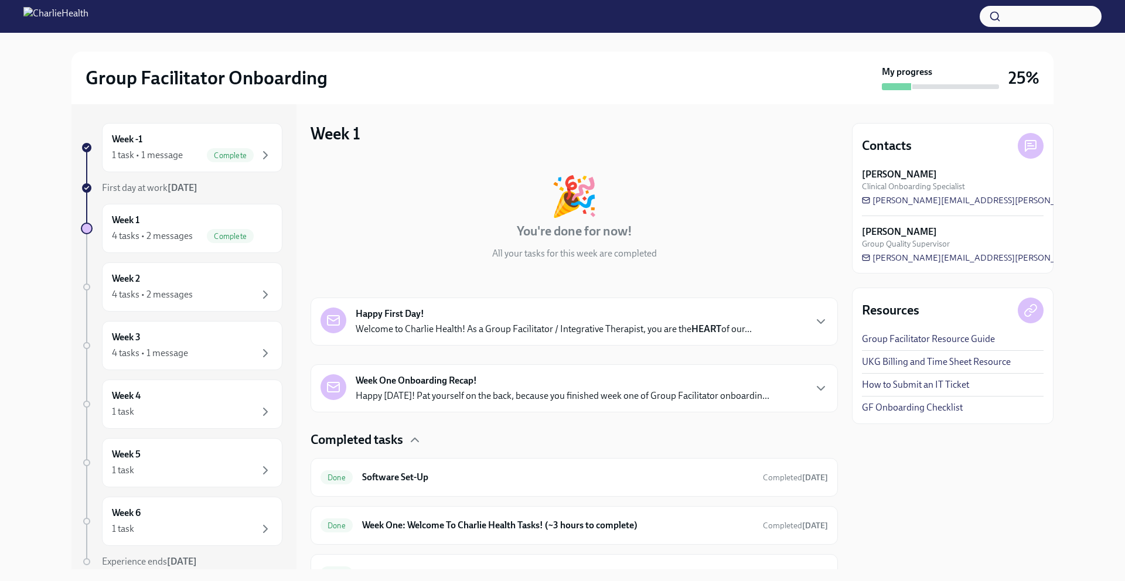
scroll to position [121, 0]
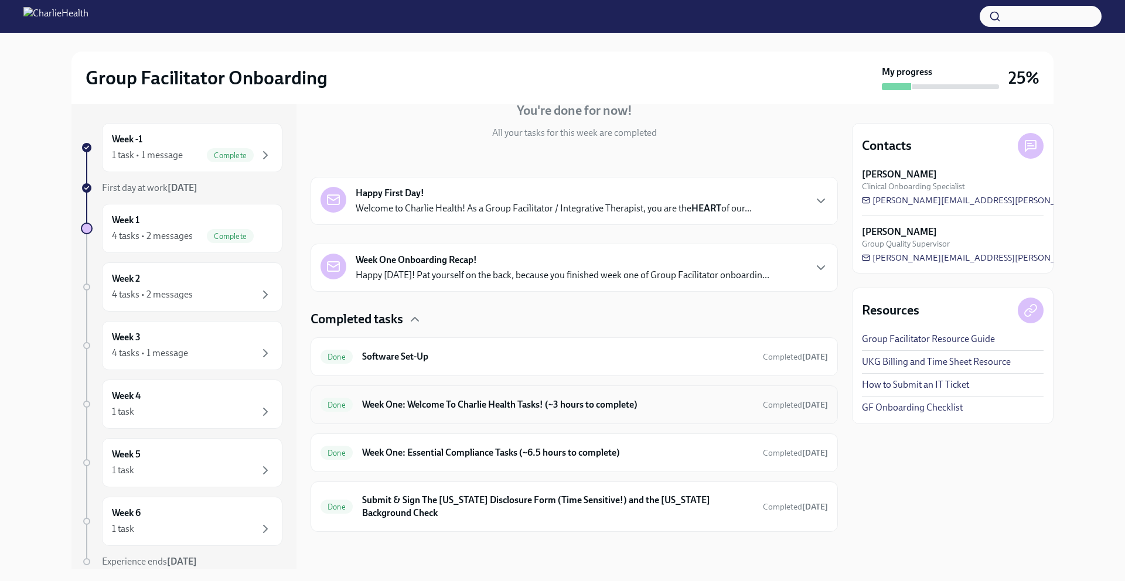
click at [375, 410] on h6 "Week One: Welcome To Charlie Health Tasks! (~3 hours to complete)" at bounding box center [557, 404] width 391 height 13
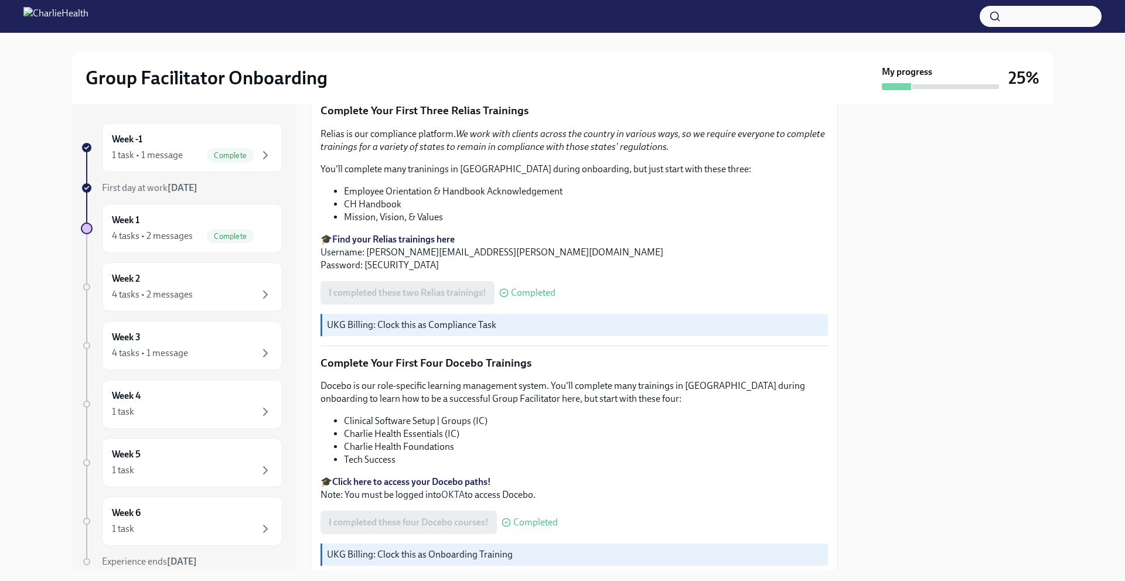
scroll to position [1489, 0]
